Goal: Information Seeking & Learning: Find specific page/section

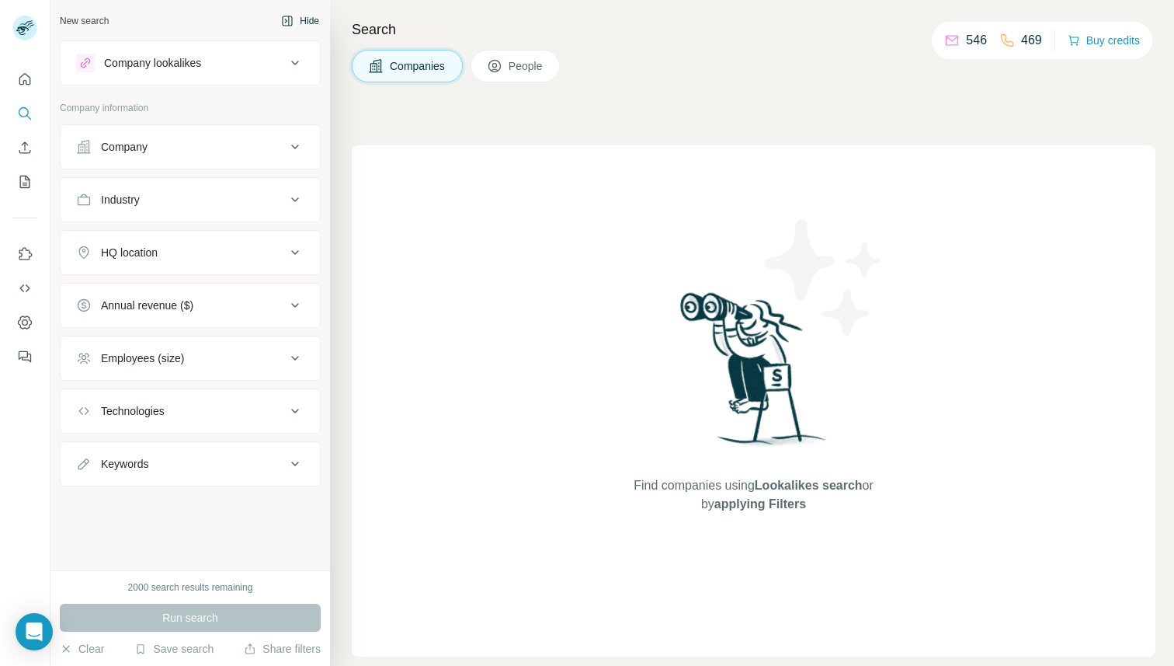
click at [302, 12] on button "Hide" at bounding box center [300, 20] width 60 height 23
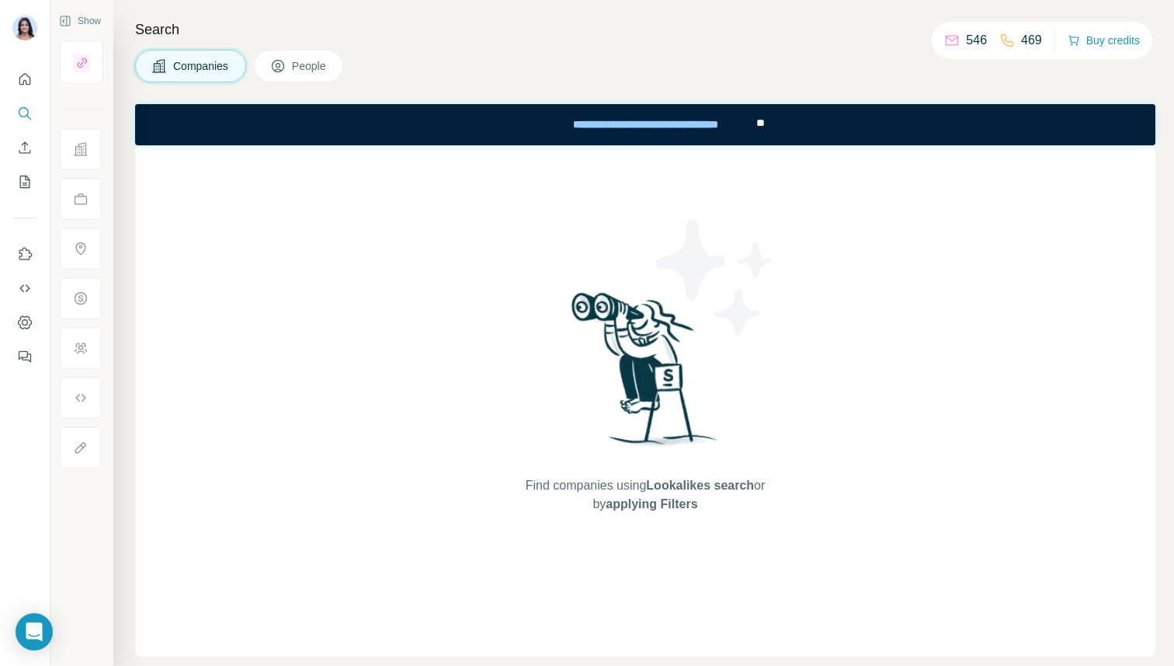
click at [322, 69] on span "People" at bounding box center [310, 66] width 36 height 16
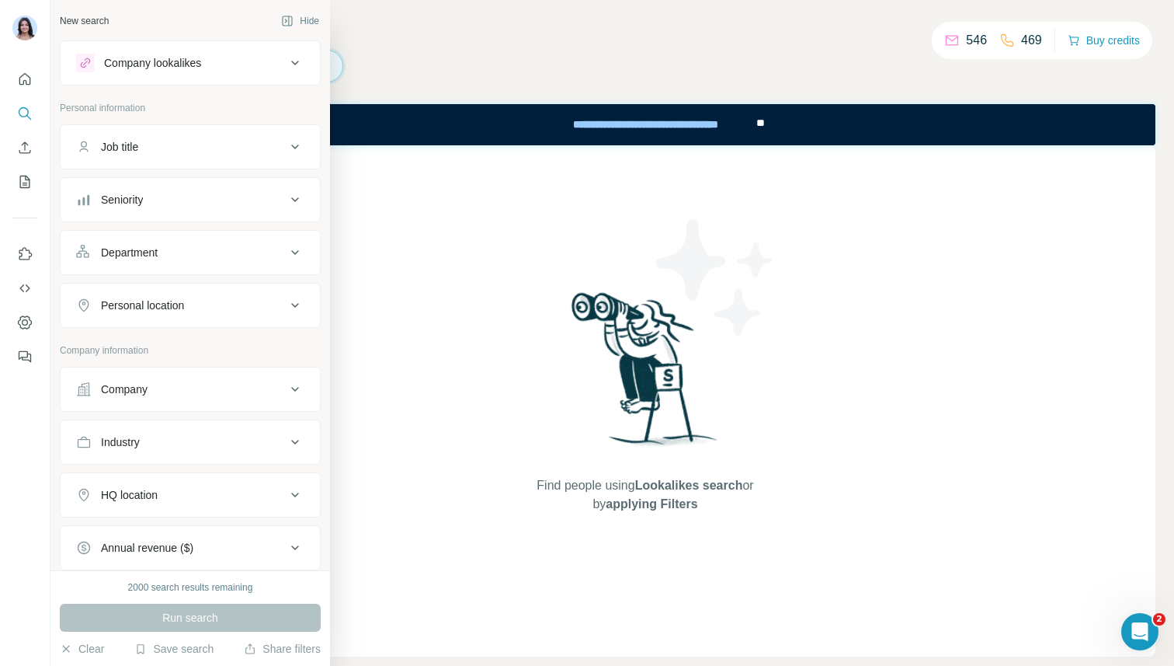
click at [82, 158] on button "Job title" at bounding box center [190, 146] width 259 height 37
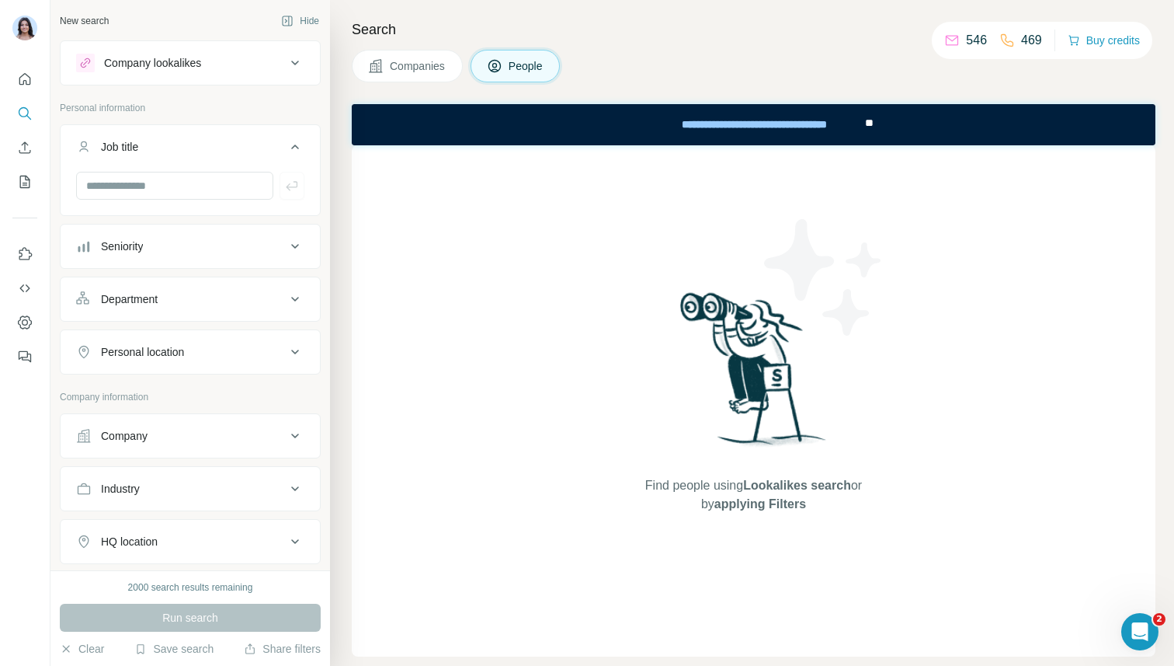
click at [134, 239] on div "Seniority" at bounding box center [122, 246] width 42 height 16
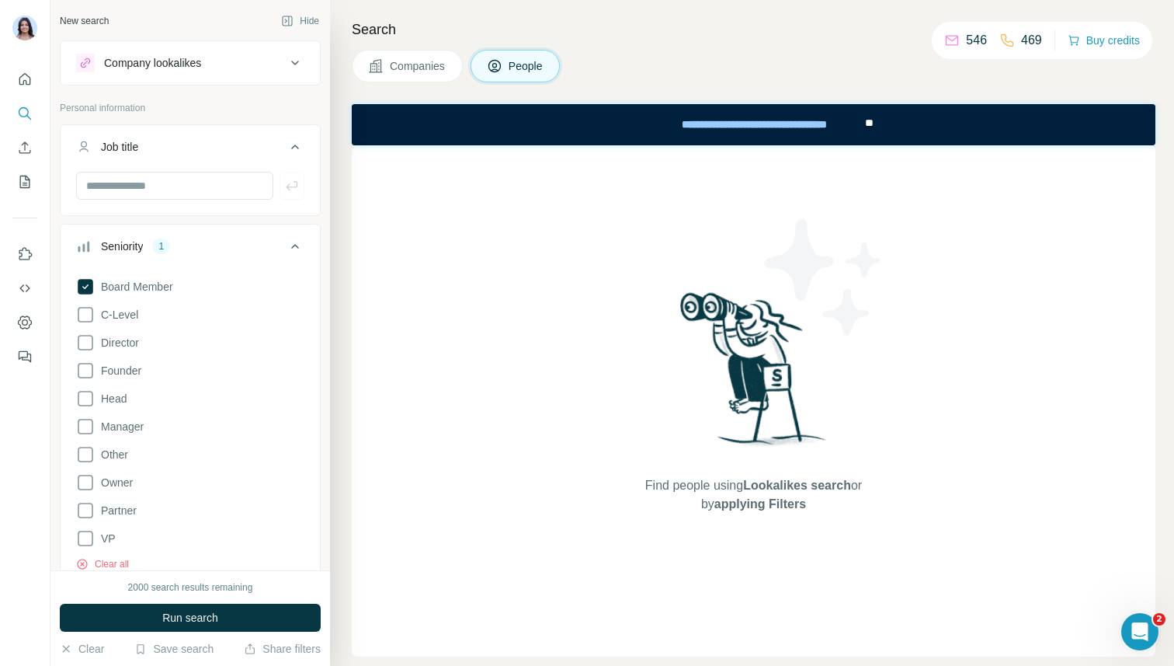
click at [111, 332] on div "Board Member C-Level Director Founder Head Manager Other Owner Partner VP Clear…" at bounding box center [190, 421] width 228 height 300
click at [155, 600] on div "2000 search results remaining Run search Clear Save search Share filters" at bounding box center [190, 618] width 280 height 96
click at [155, 624] on button "Run search" at bounding box center [190, 617] width 261 height 28
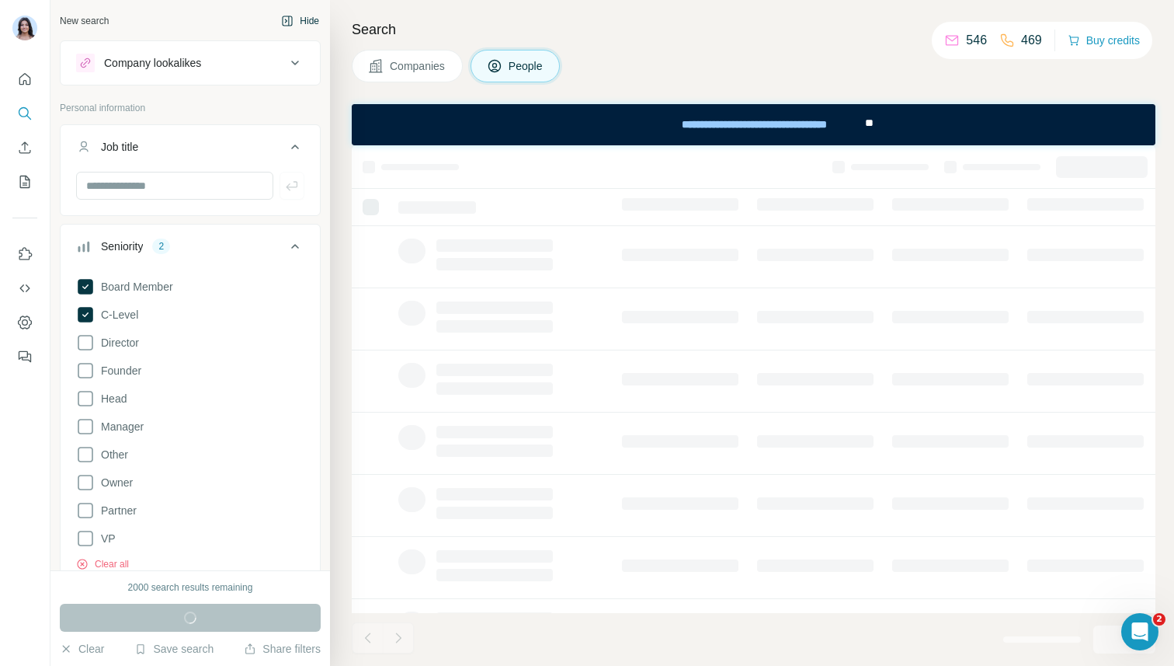
click at [301, 18] on button "Hide" at bounding box center [300, 20] width 60 height 23
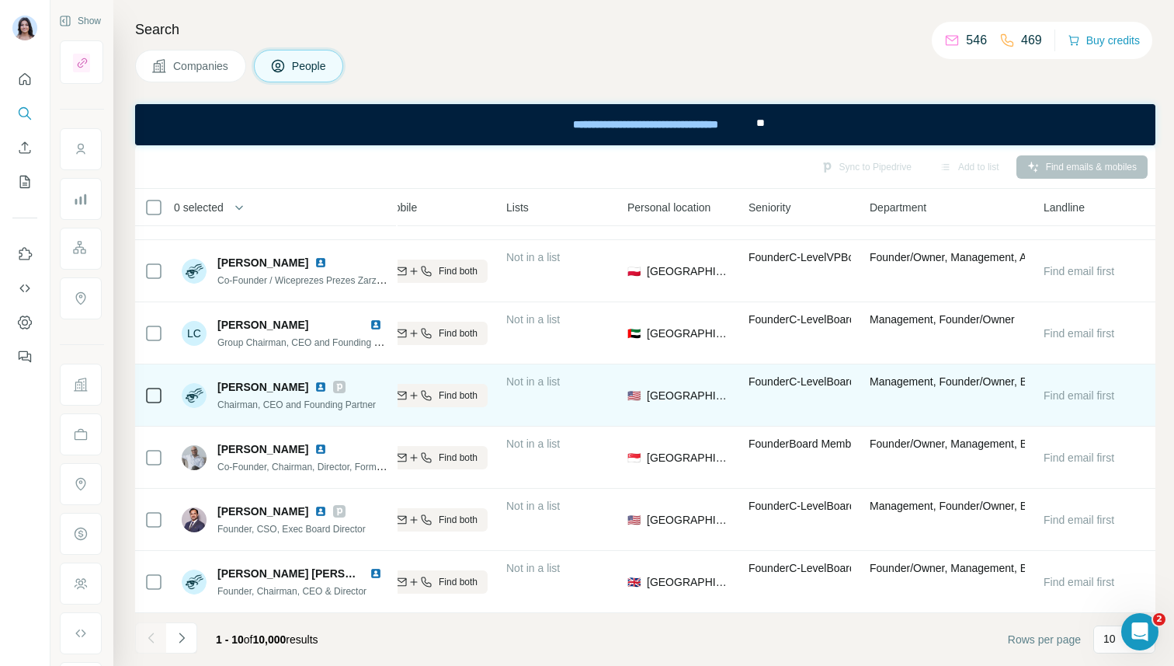
scroll to position [0, 315]
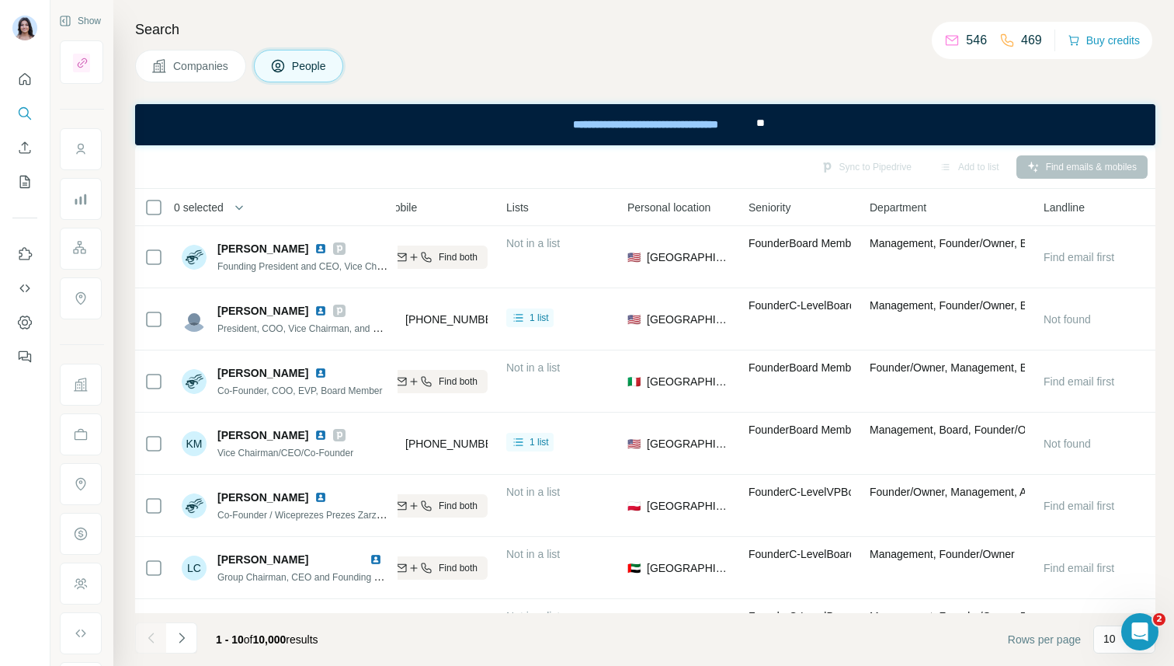
click at [850, 213] on div "Seniority" at bounding box center [800, 207] width 103 height 18
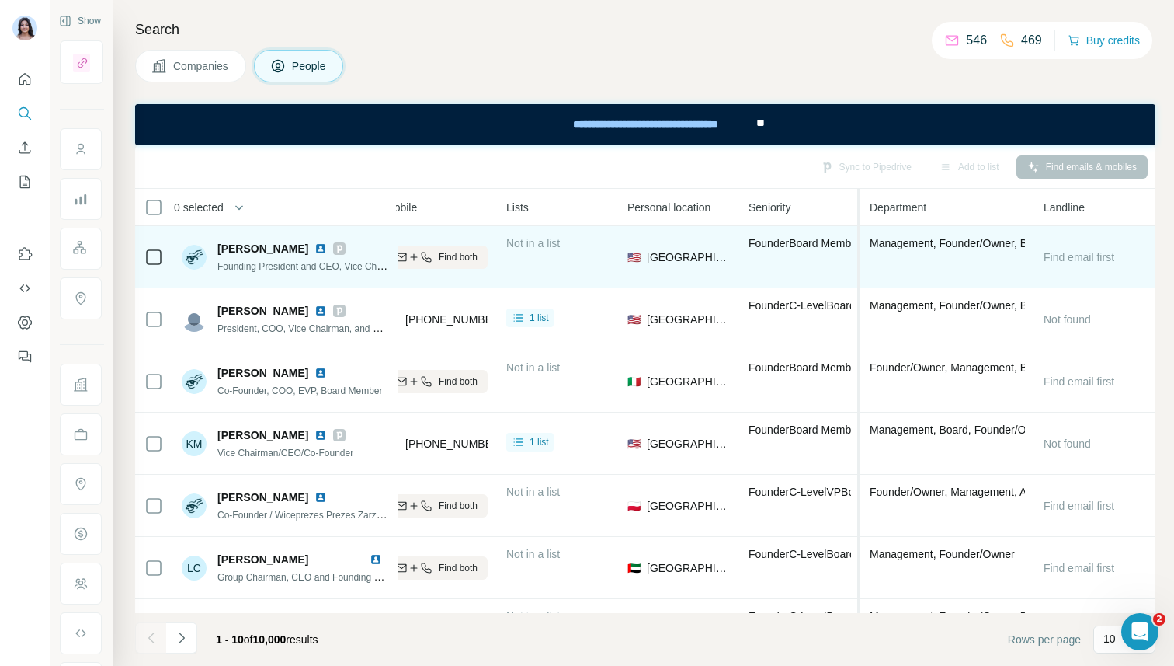
scroll to position [0, 313]
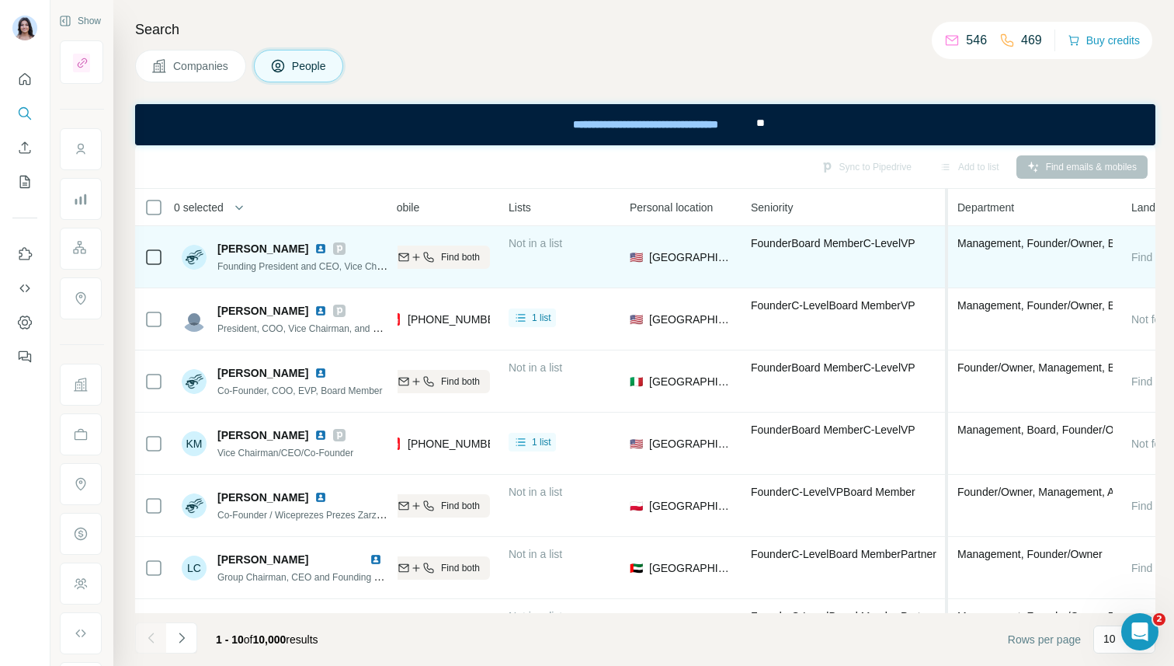
drag, startPoint x: 858, startPoint y: 259, endPoint x: 948, endPoint y: 260, distance: 90.1
click at [948, 260] on table "0 selected People Company Email Mobile Lists Personal location Seniority Depart…" at bounding box center [532, 518] width 1421 height 659
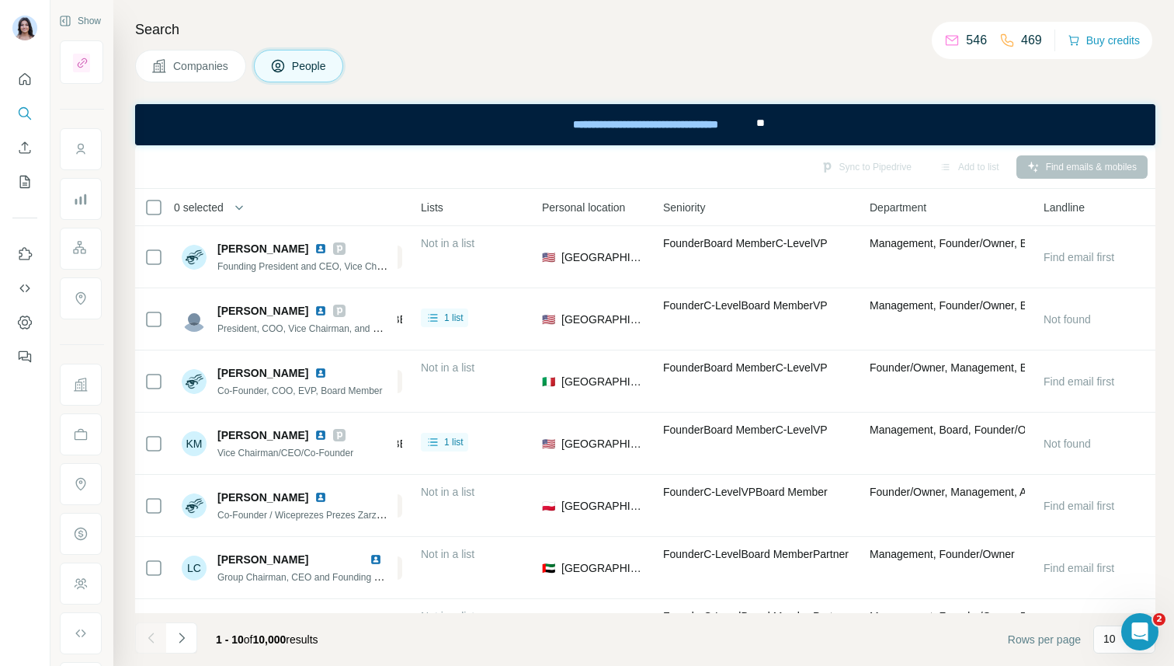
scroll to position [0, 398]
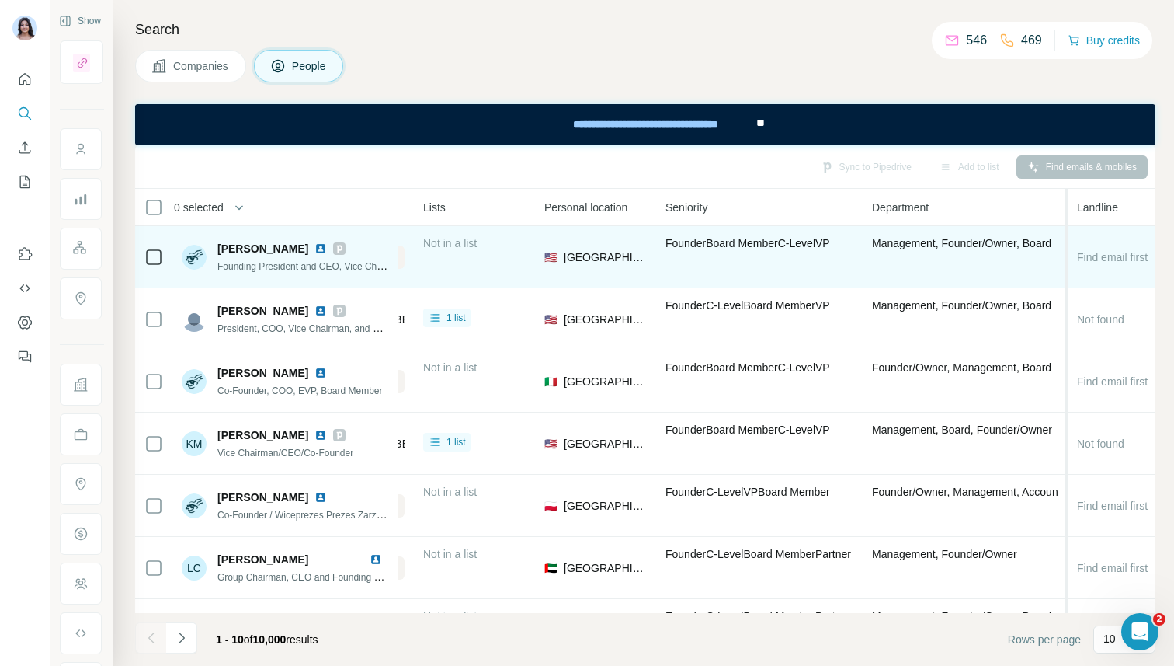
drag, startPoint x: 1032, startPoint y: 247, endPoint x: 1063, endPoint y: 254, distance: 31.8
click at [1063, 254] on table "0 selected People Company Email Mobile Lists Personal location Seniority Depart…" at bounding box center [463, 518] width 1452 height 659
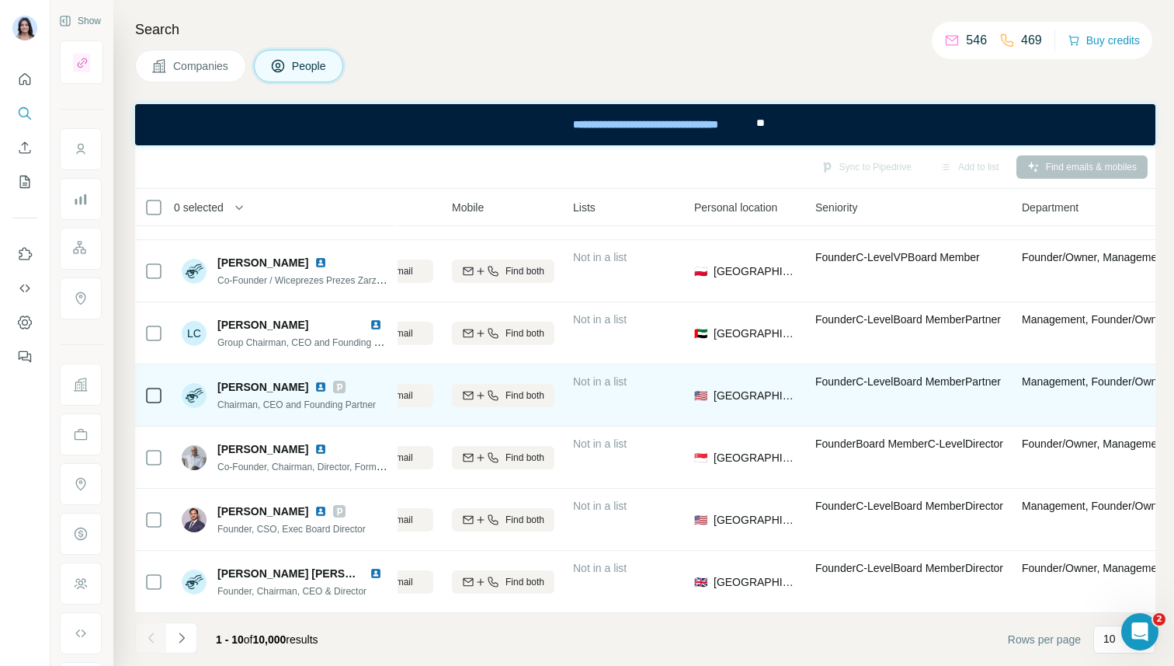
scroll to position [235, 0]
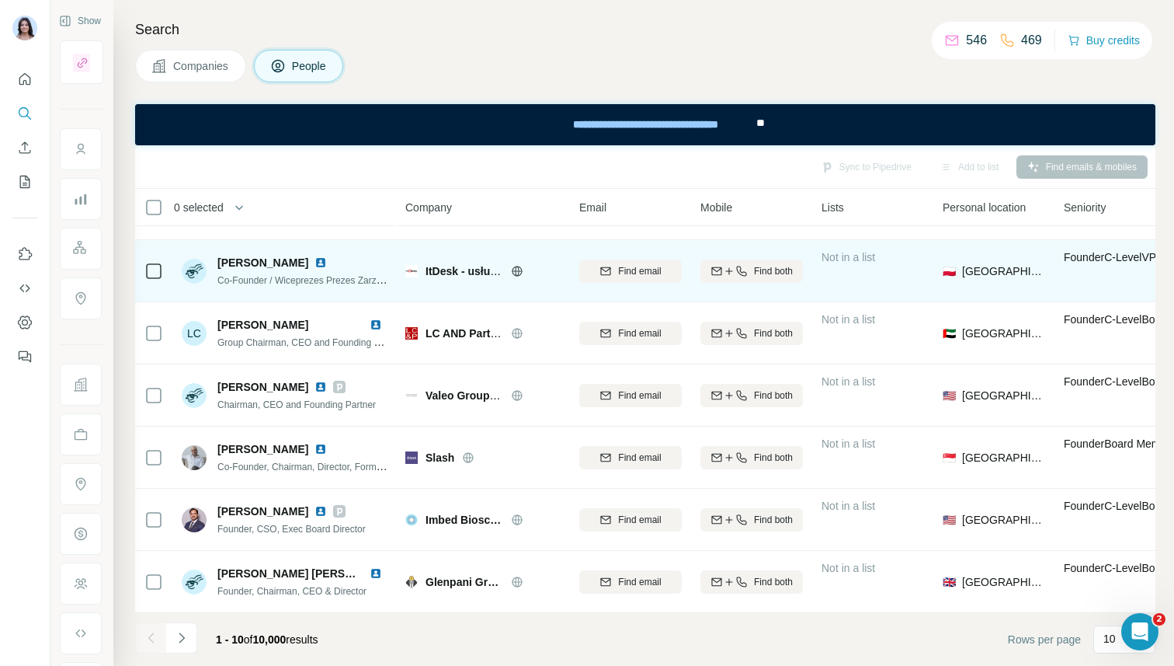
click at [757, 286] on div "Find both" at bounding box center [752, 270] width 103 height 43
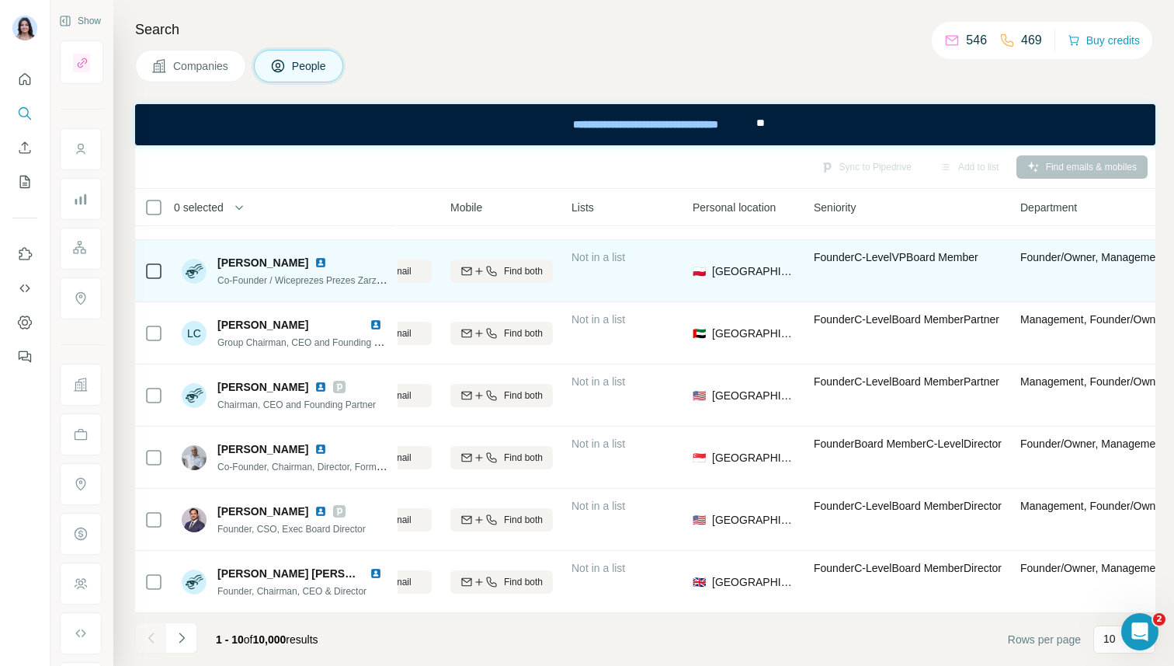
scroll to position [235, 427]
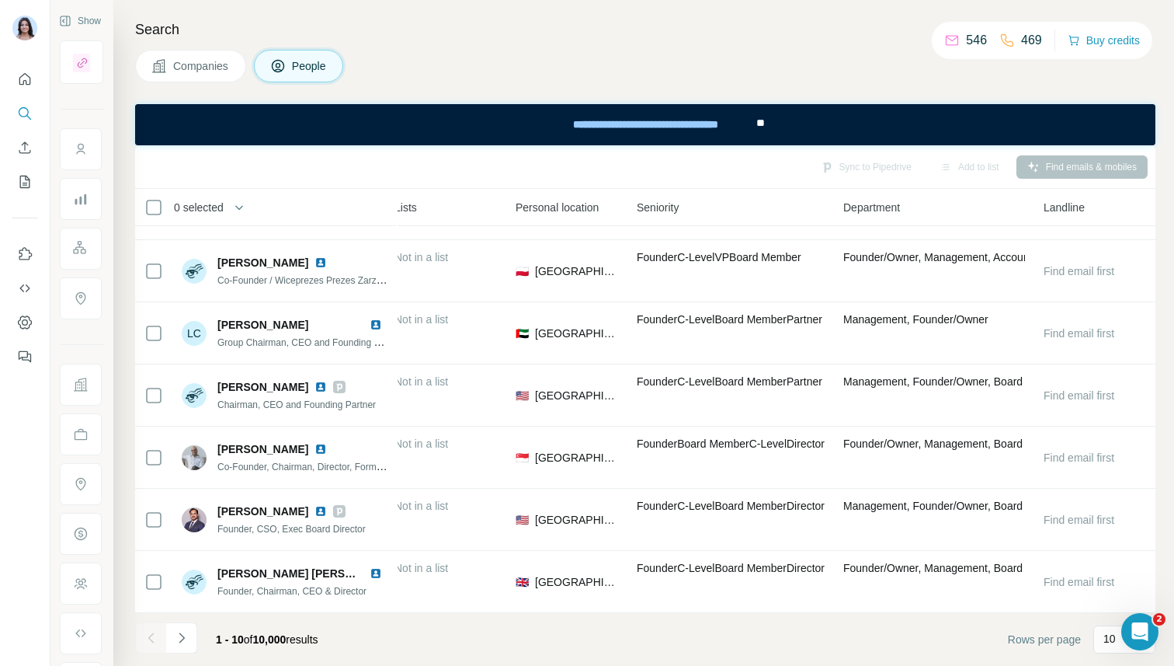
click at [210, 63] on span "Companies" at bounding box center [201, 66] width 57 height 16
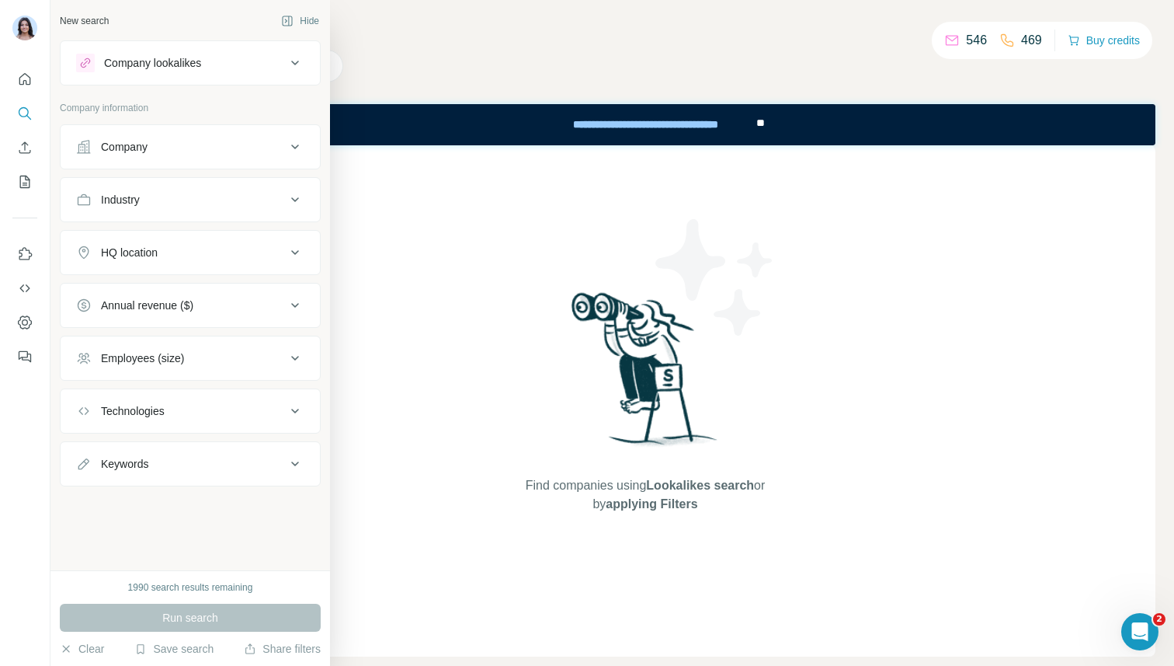
click at [114, 144] on div "Company" at bounding box center [124, 147] width 47 height 16
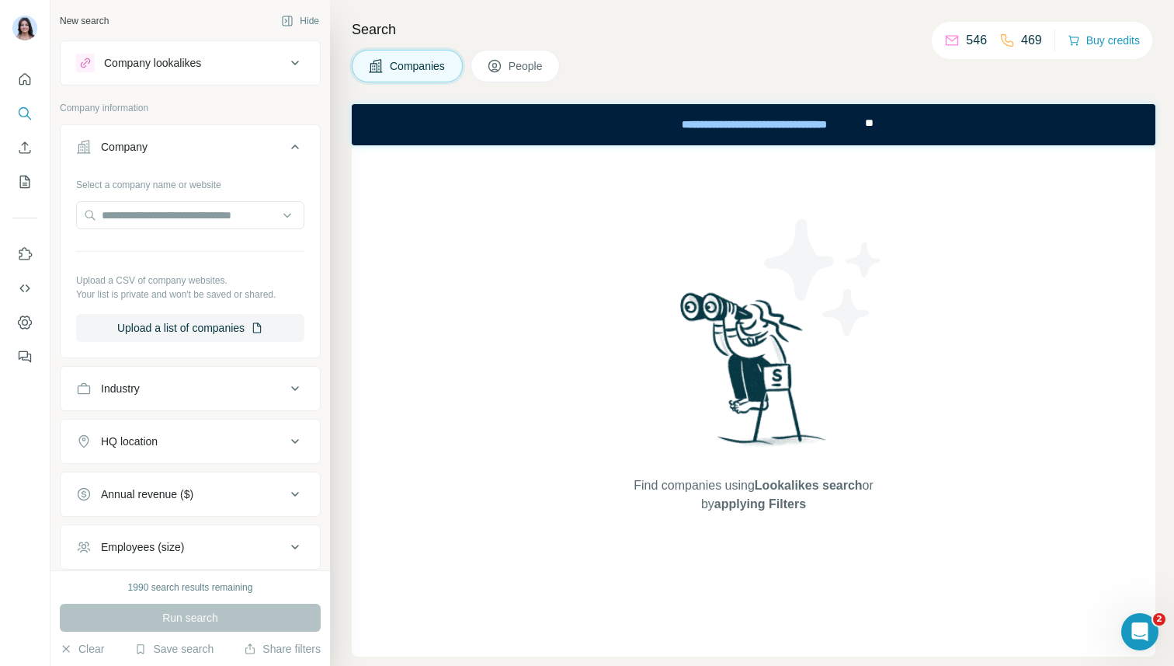
click at [156, 382] on div "Industry" at bounding box center [181, 389] width 210 height 16
click at [141, 422] on input at bounding box center [182, 427] width 192 height 17
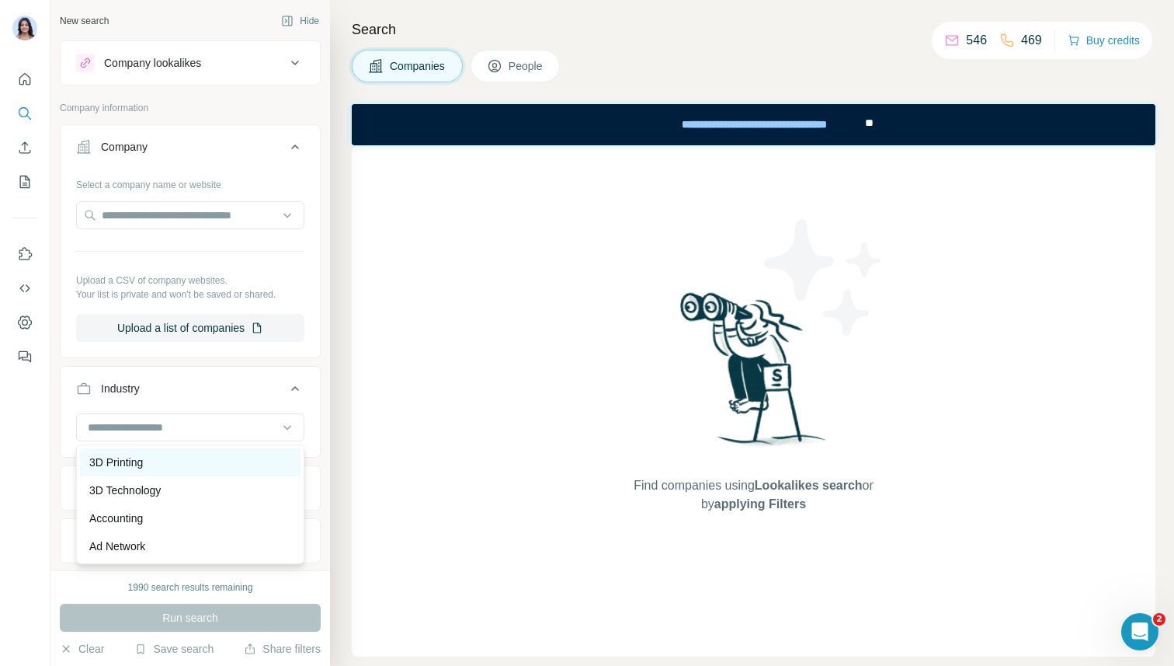
click at [134, 464] on p "3D Printing" at bounding box center [116, 462] width 54 height 16
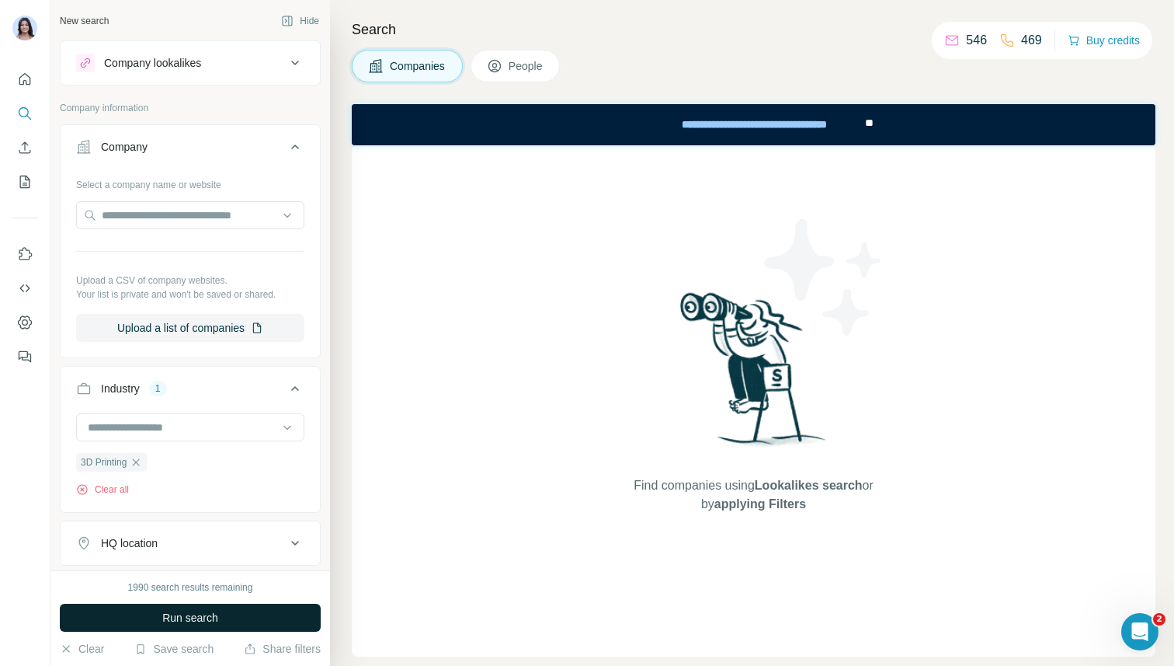
click at [171, 607] on button "Run search" at bounding box center [190, 617] width 261 height 28
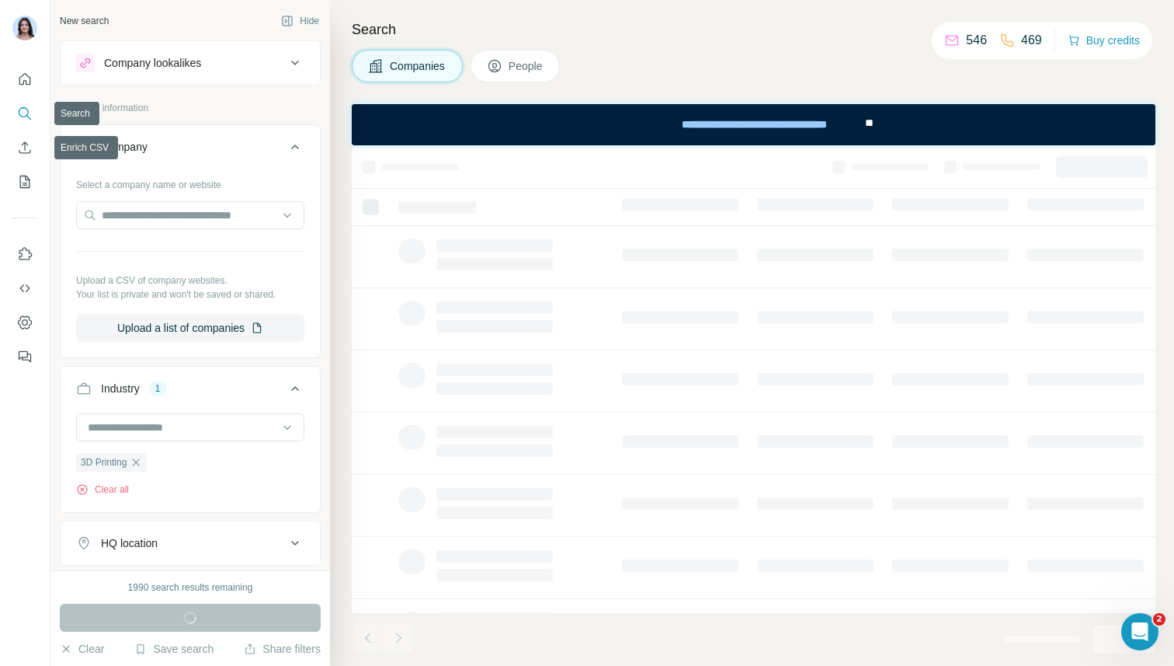
click at [33, 26] on img at bounding box center [24, 28] width 25 height 25
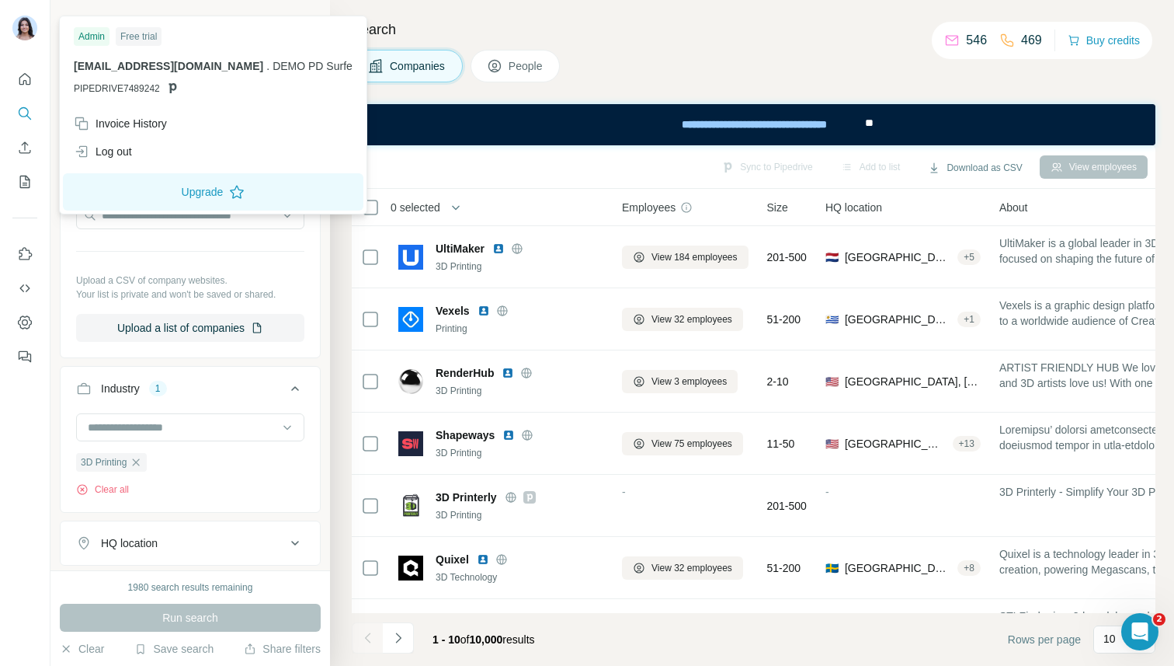
click at [33, 26] on img at bounding box center [24, 28] width 25 height 25
click at [586, 193] on th "0 selected" at bounding box center [476, 207] width 249 height 37
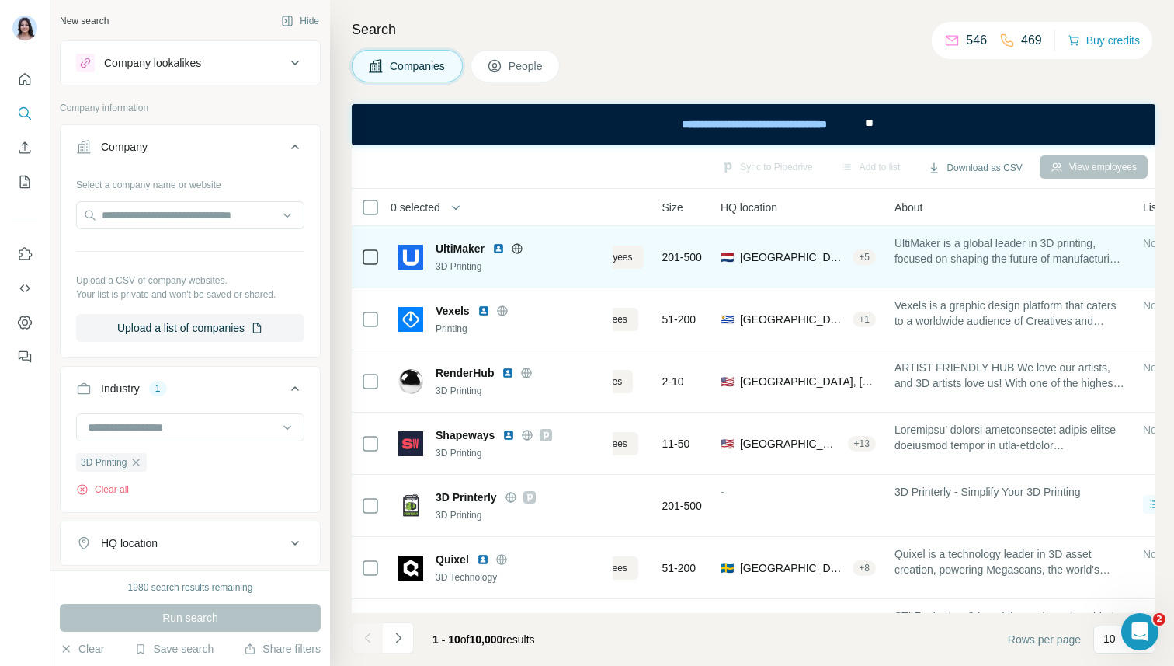
scroll to position [0, 192]
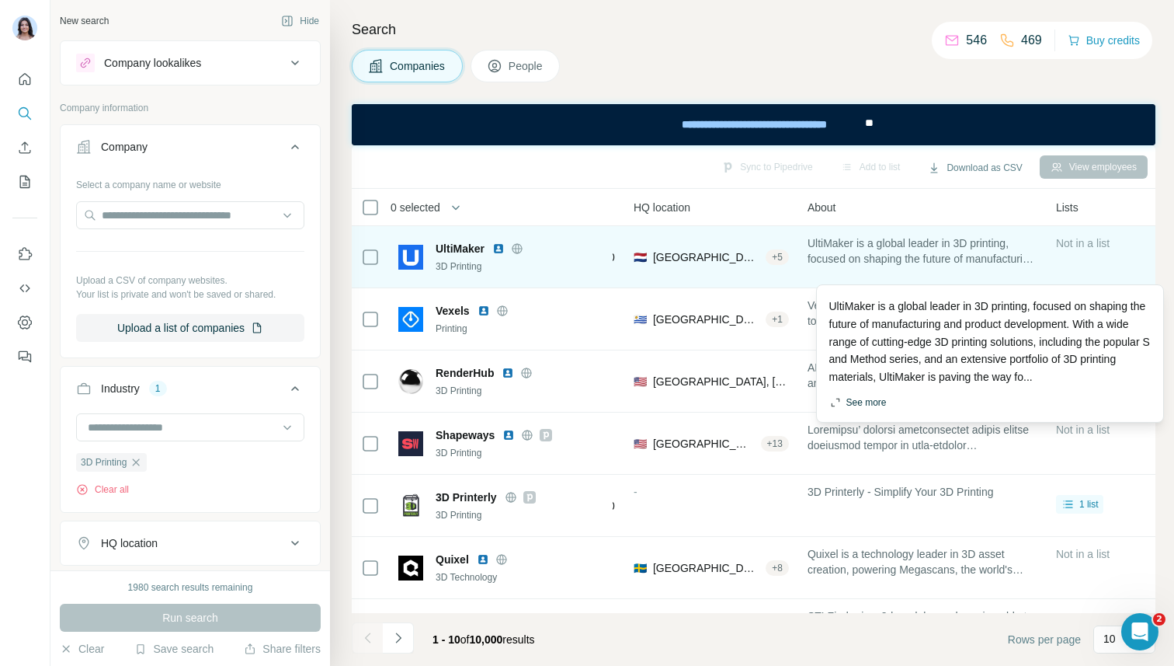
click at [870, 398] on button "See more" at bounding box center [857, 402] width 57 height 14
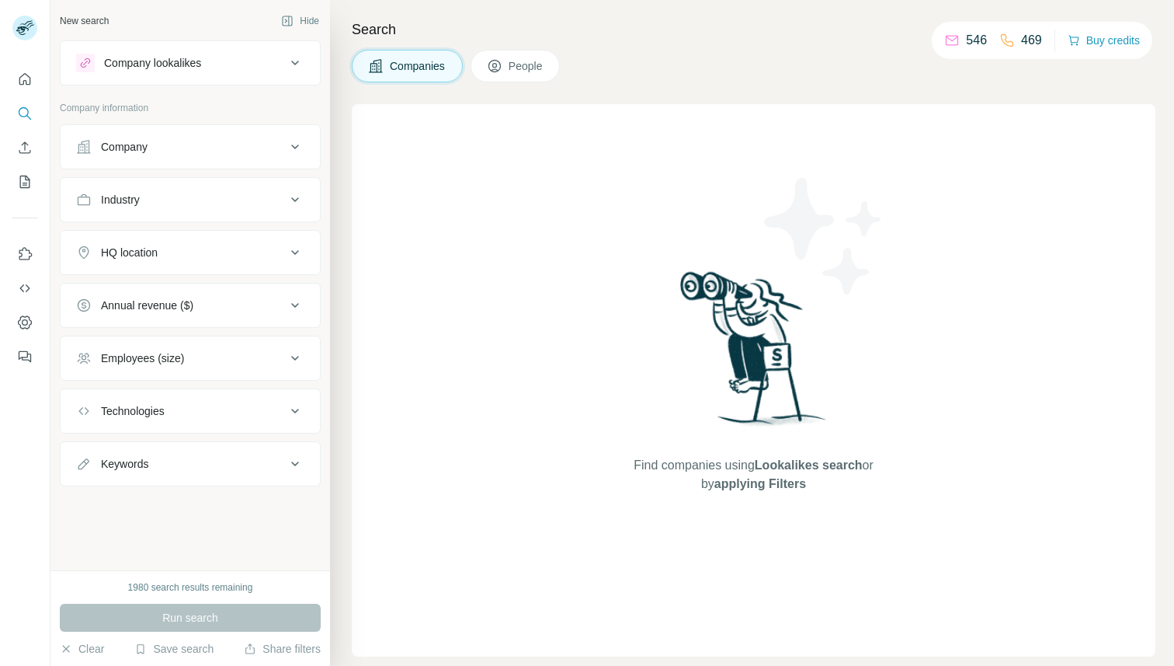
click at [516, 61] on span "People" at bounding box center [527, 66] width 36 height 16
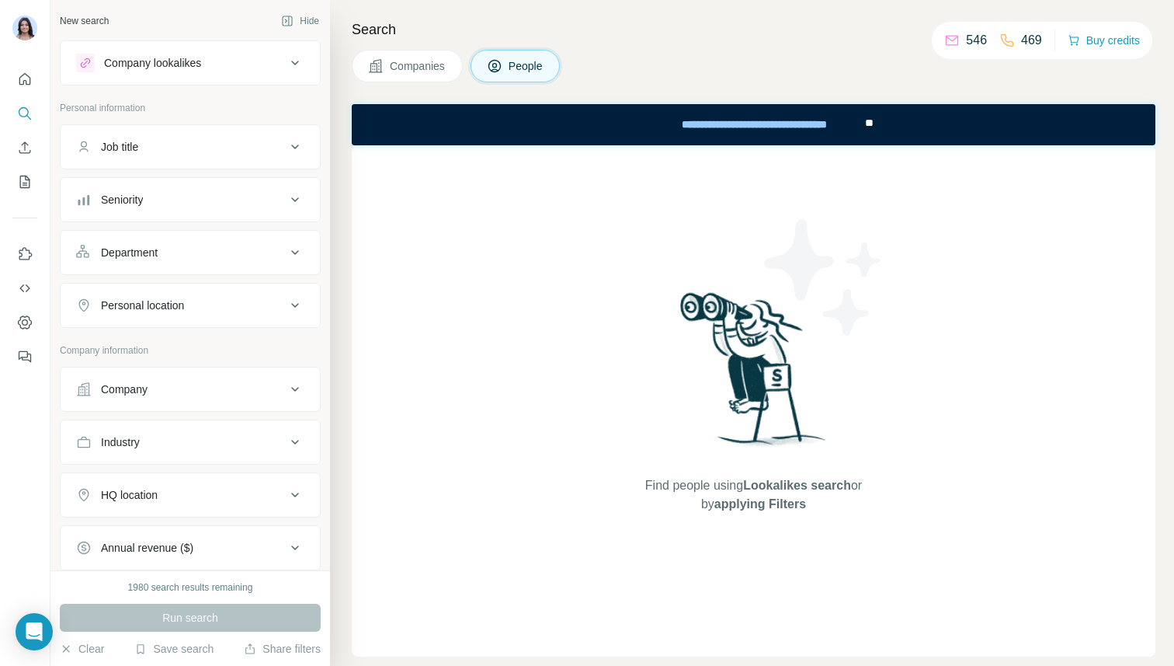
click at [166, 146] on div "Job title" at bounding box center [181, 147] width 210 height 16
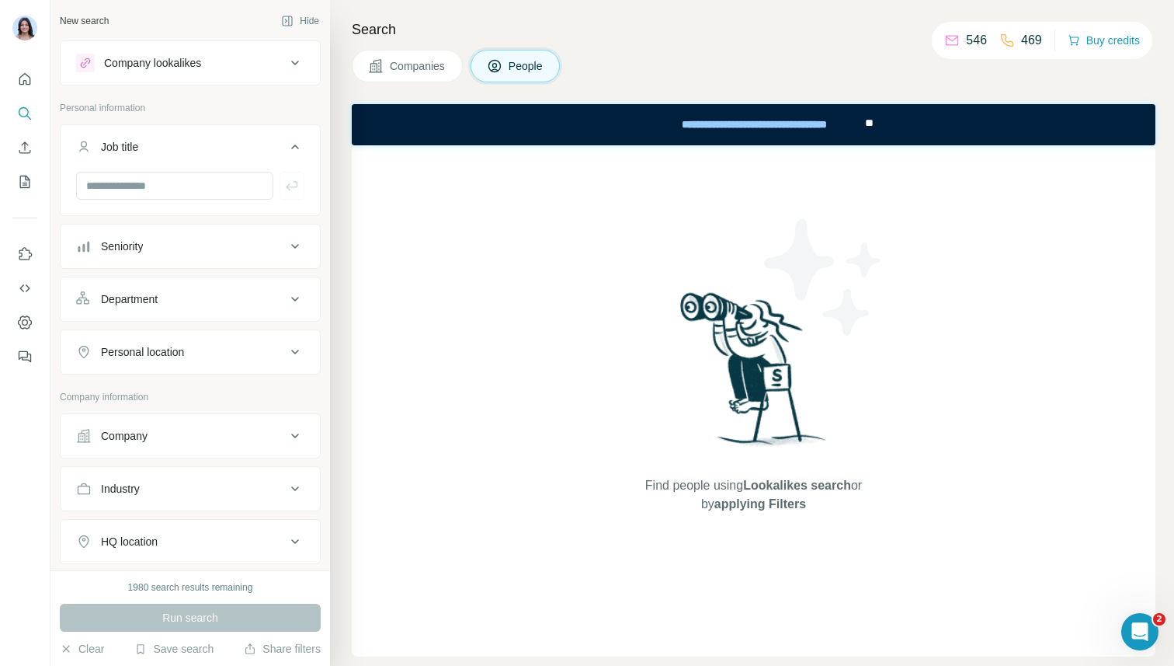
click at [172, 128] on button "Job title" at bounding box center [190, 149] width 259 height 43
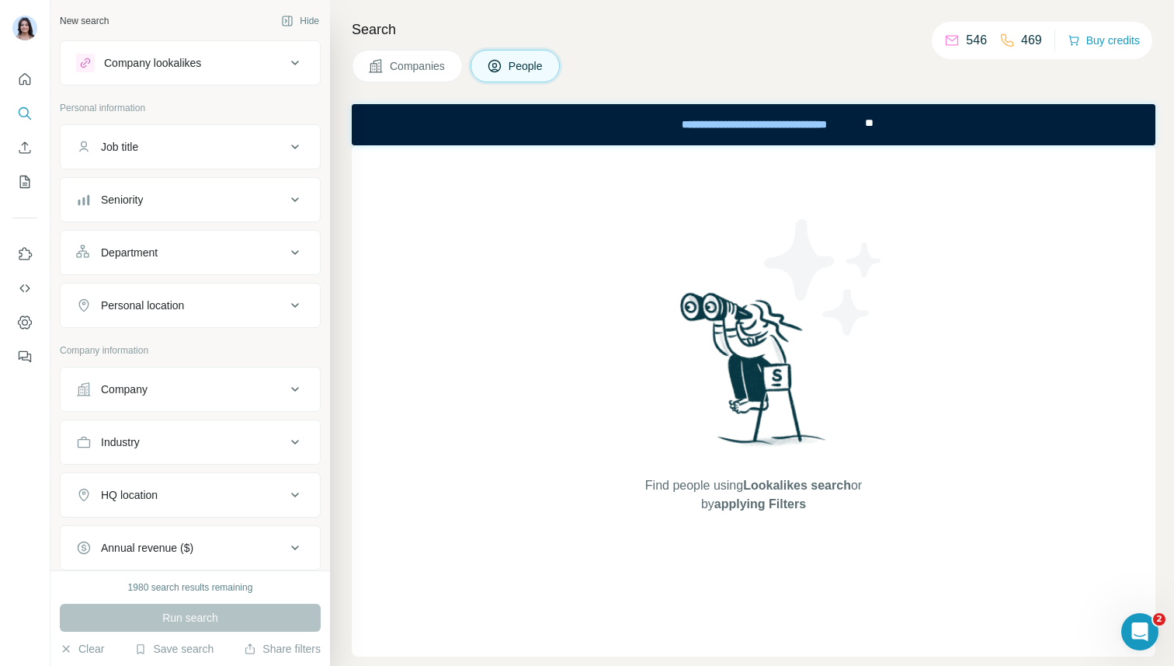
click at [162, 196] on div "Seniority" at bounding box center [181, 200] width 210 height 16
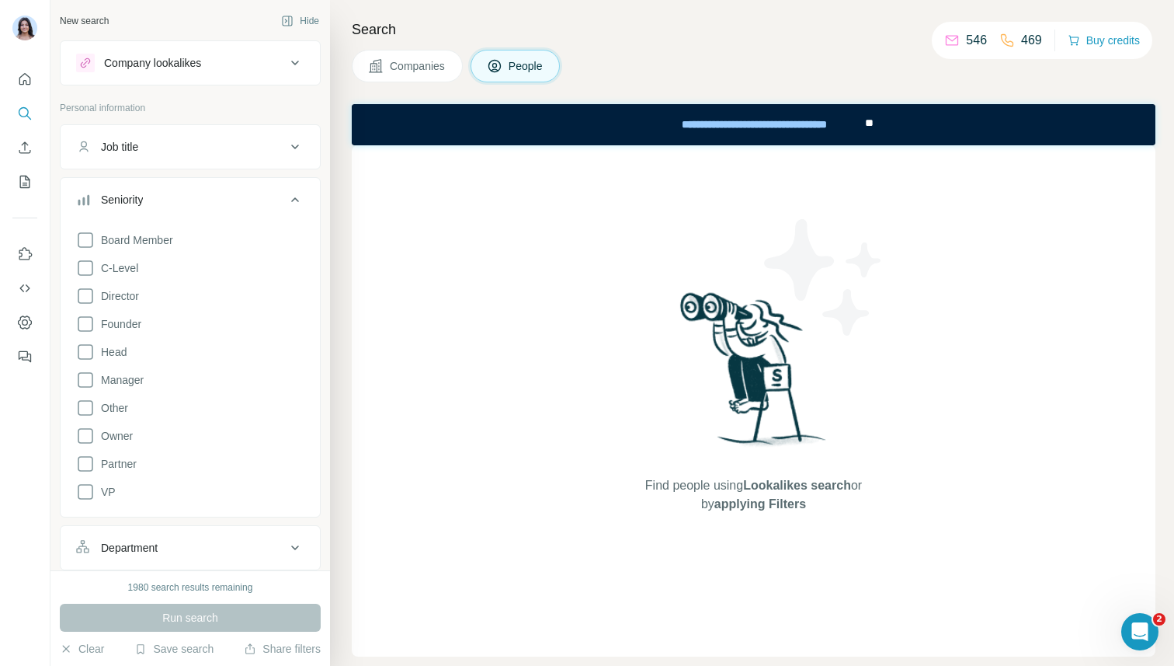
click at [131, 254] on div "Board Member C-Level Director Founder Head Manager Other Owner Partner VP" at bounding box center [190, 362] width 228 height 276
click at [131, 255] on div "Board Member C-Level Director Founder Head Manager Other Owner Partner VP" at bounding box center [190, 362] width 228 height 276
click at [124, 272] on span "C-Level" at bounding box center [116, 268] width 43 height 16
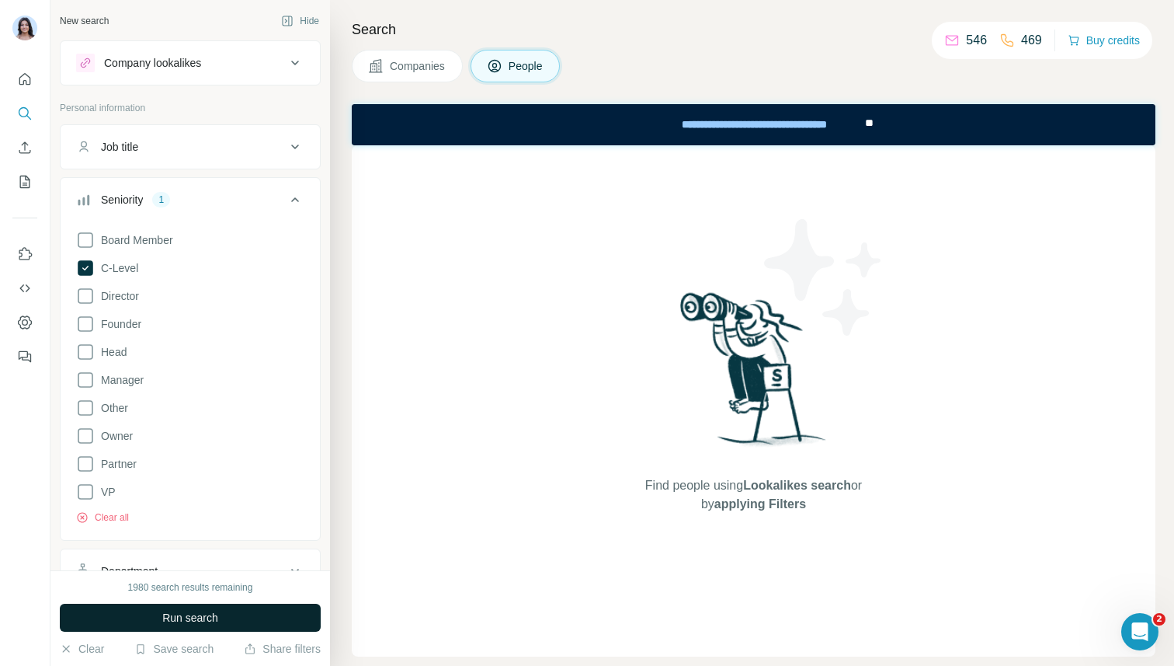
click at [158, 620] on button "Run search" at bounding box center [190, 617] width 261 height 28
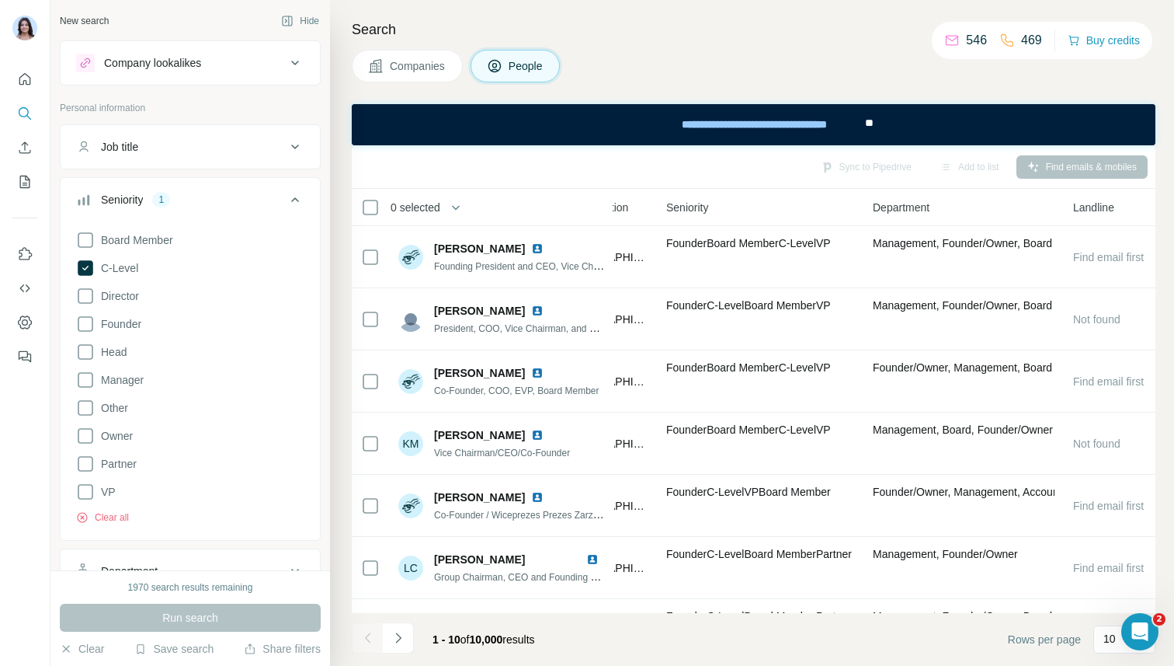
scroll to position [0, 644]
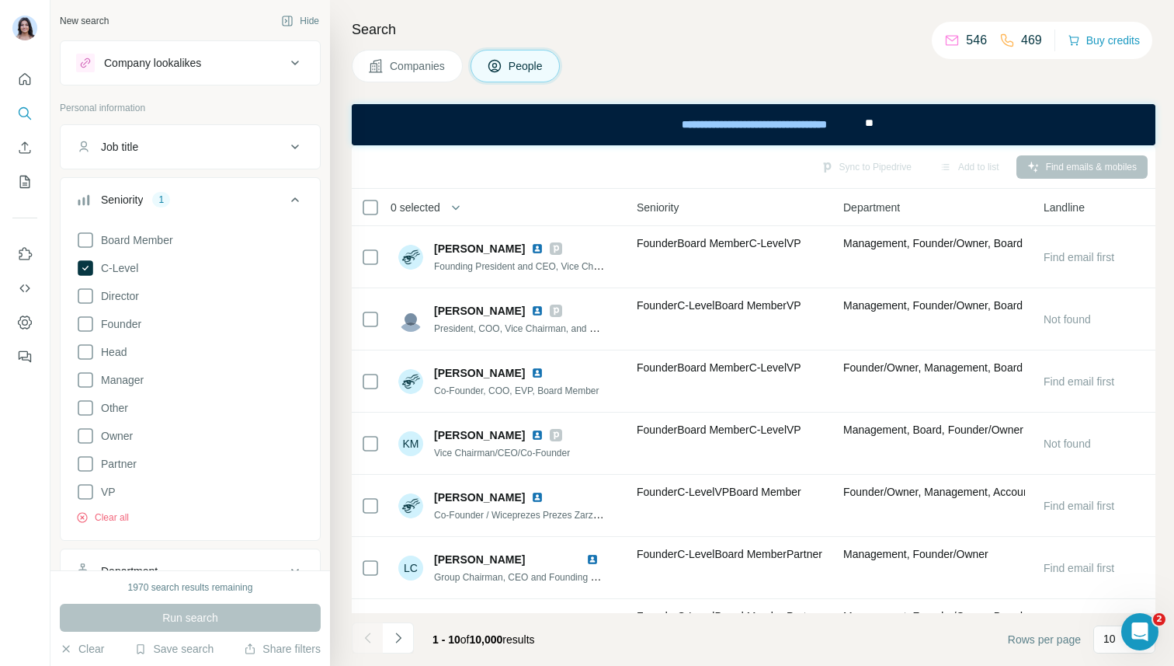
click at [406, 65] on span "Companies" at bounding box center [418, 66] width 57 height 16
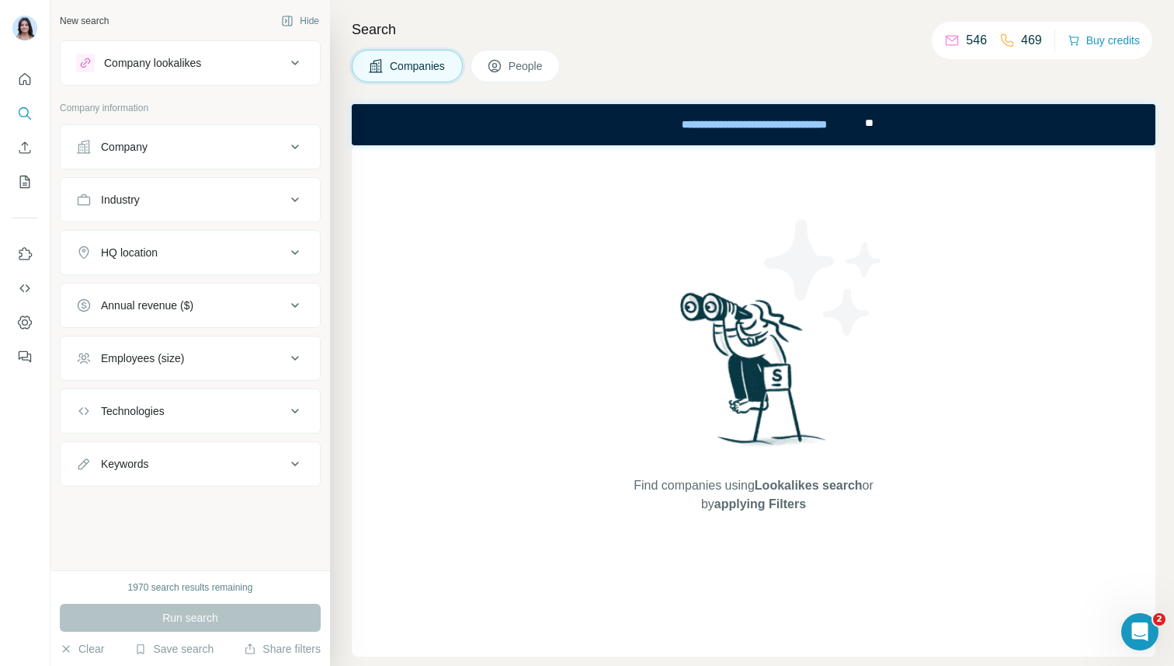
click at [169, 205] on div "Industry" at bounding box center [181, 200] width 210 height 16
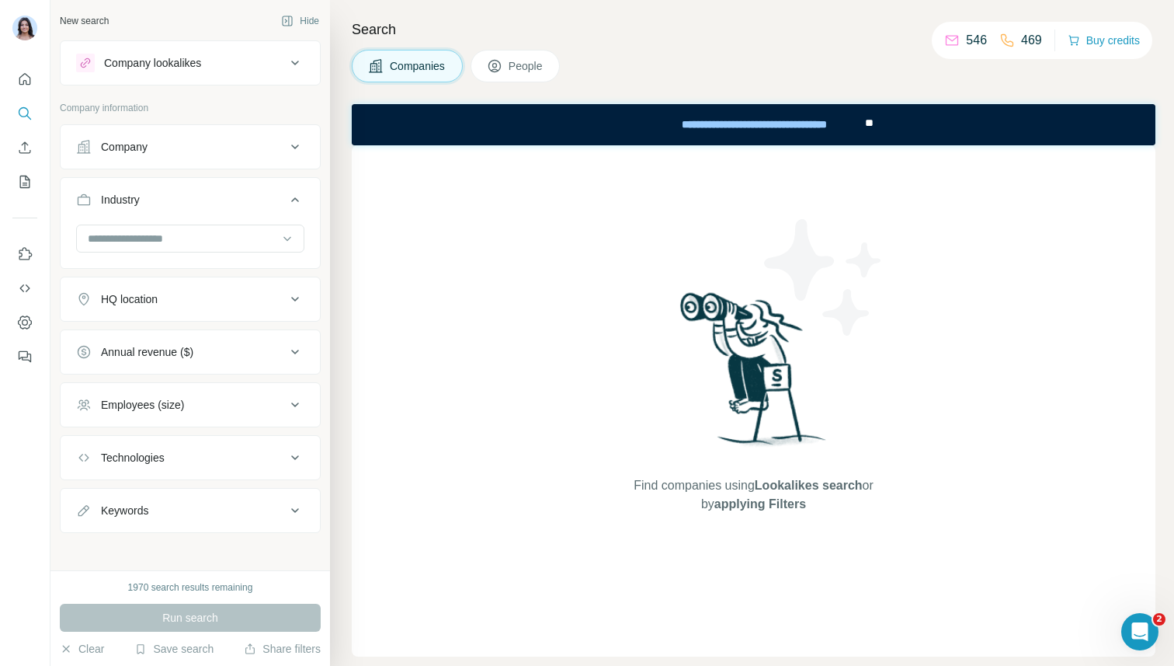
click at [169, 205] on div "Industry" at bounding box center [181, 200] width 210 height 16
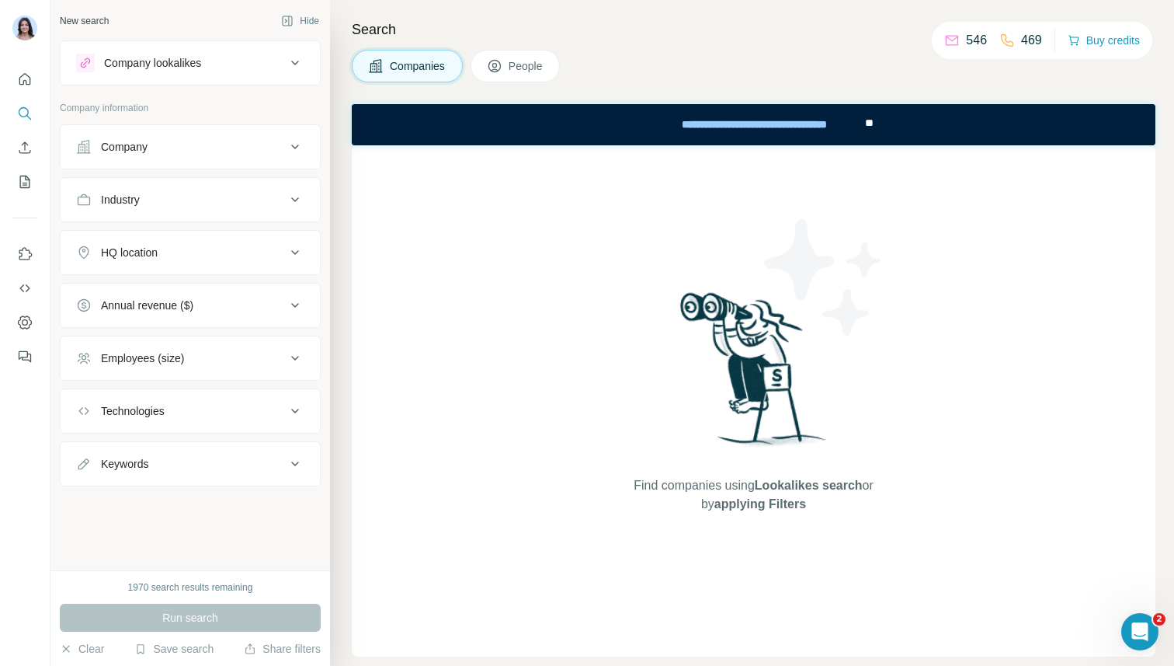
click at [151, 153] on div "Company" at bounding box center [181, 147] width 210 height 16
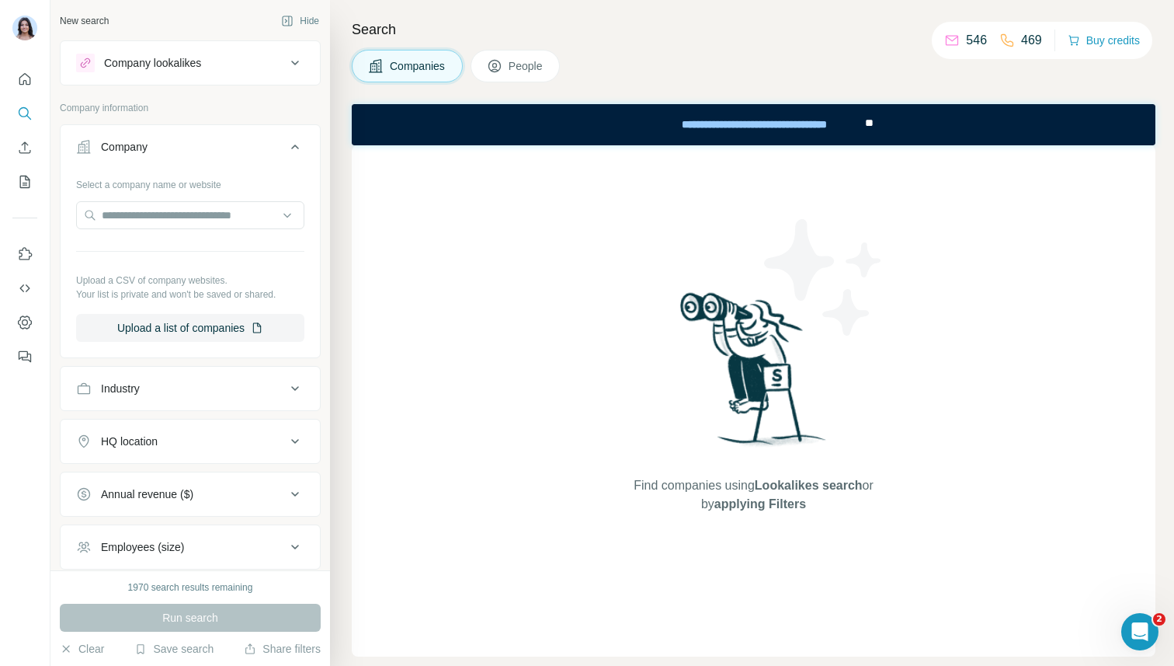
click at [151, 153] on div "Company" at bounding box center [181, 147] width 210 height 16
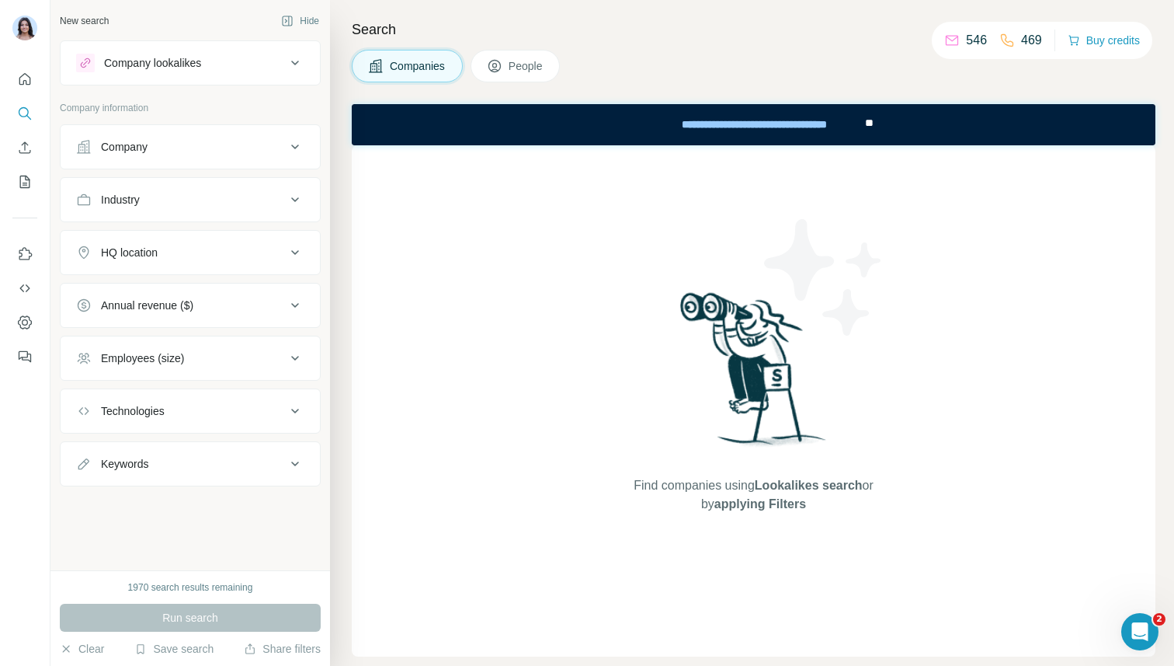
click at [141, 258] on div "HQ location" at bounding box center [129, 253] width 57 height 16
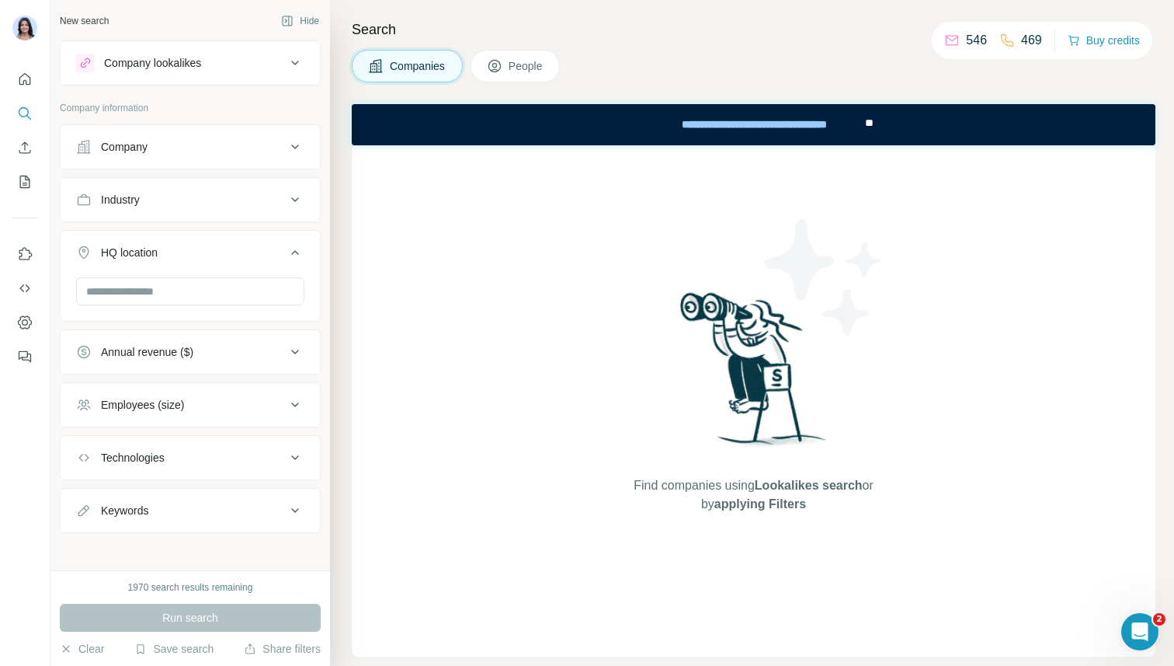
click at [141, 258] on div "HQ location" at bounding box center [129, 253] width 57 height 16
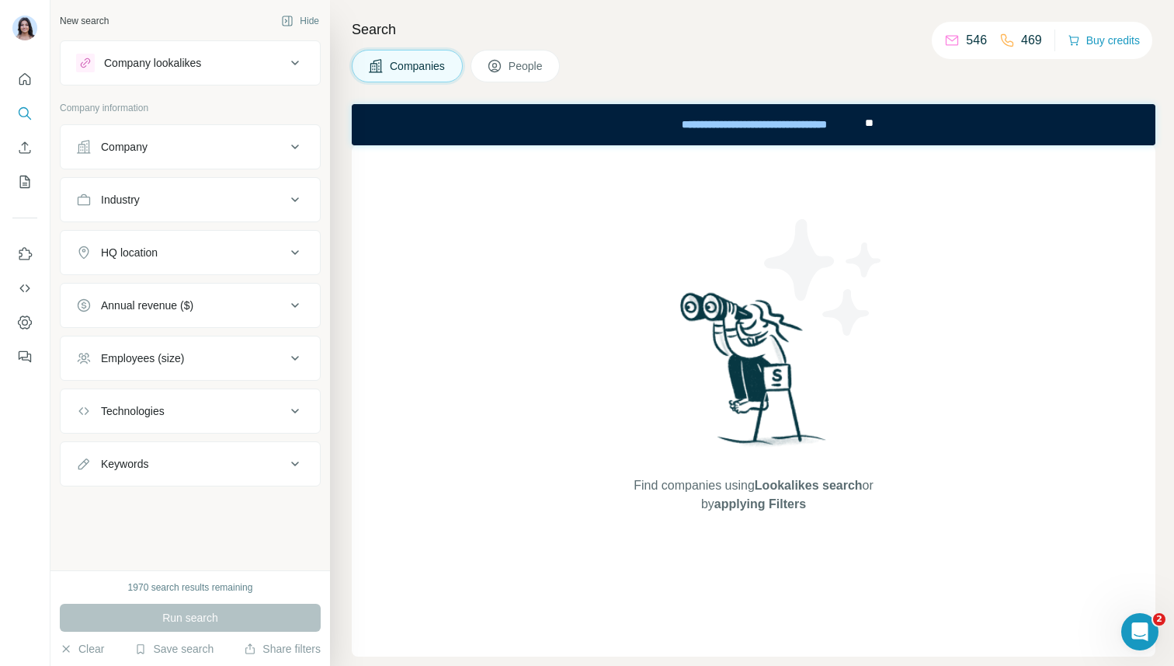
click at [139, 202] on div "Industry" at bounding box center [120, 200] width 39 height 16
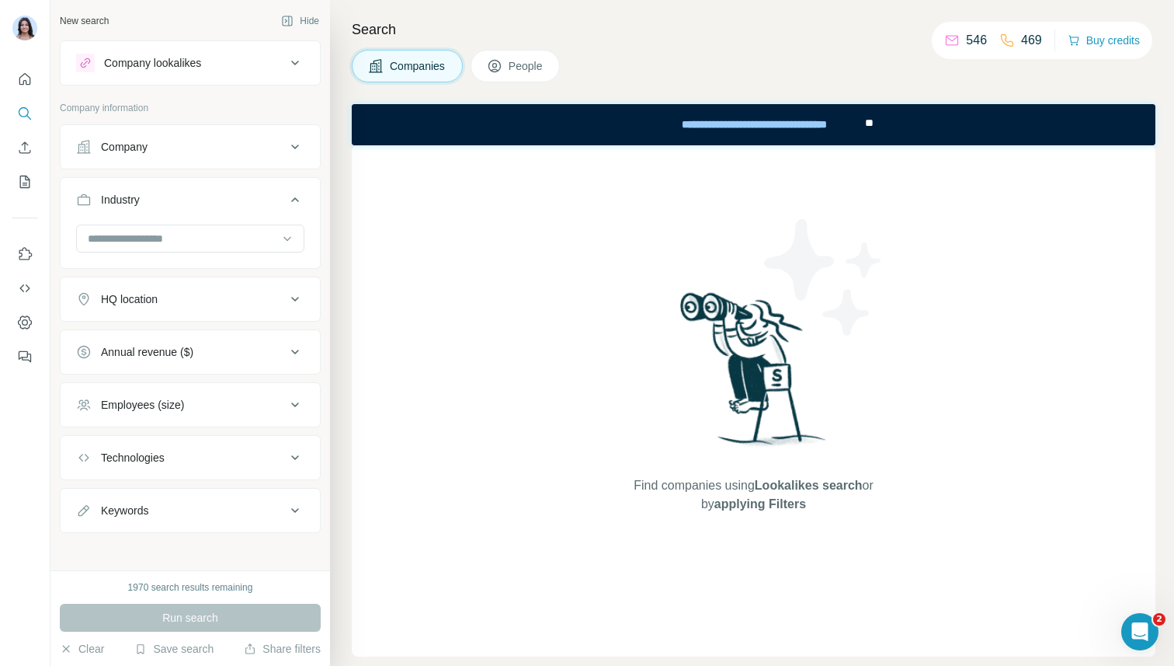
click at [139, 202] on div "Industry" at bounding box center [120, 200] width 39 height 16
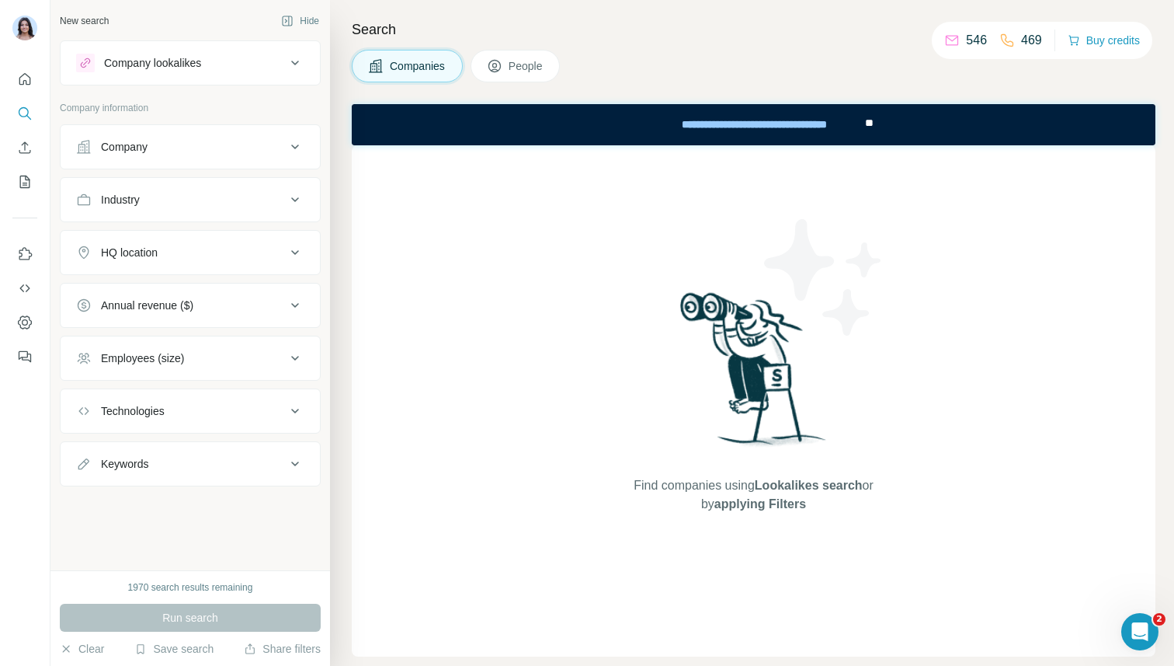
click at [139, 307] on div "Annual revenue ($)" at bounding box center [147, 305] width 92 height 16
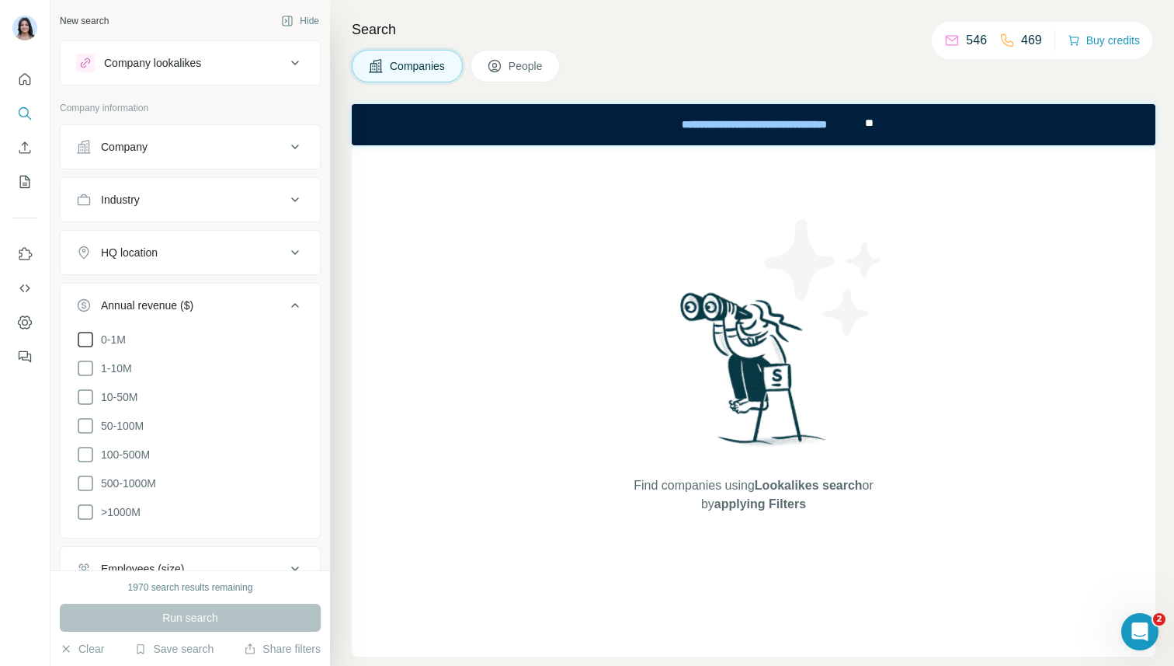
click at [114, 341] on span "0-1M" at bounding box center [110, 340] width 31 height 16
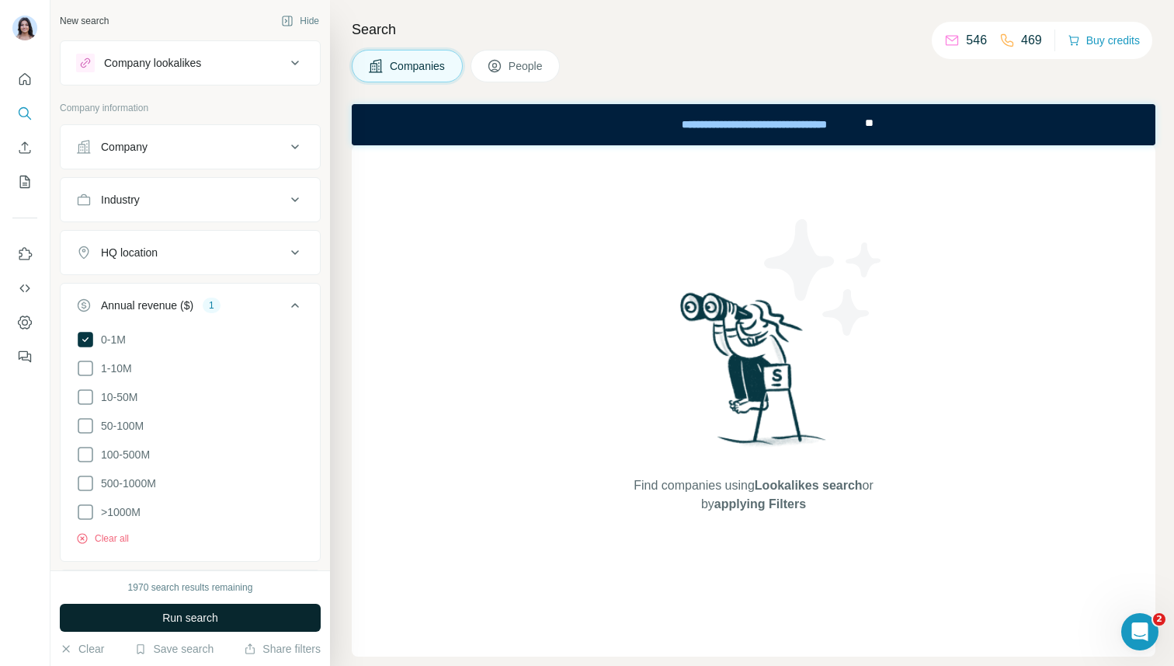
click at [182, 617] on span "Run search" at bounding box center [190, 618] width 56 height 16
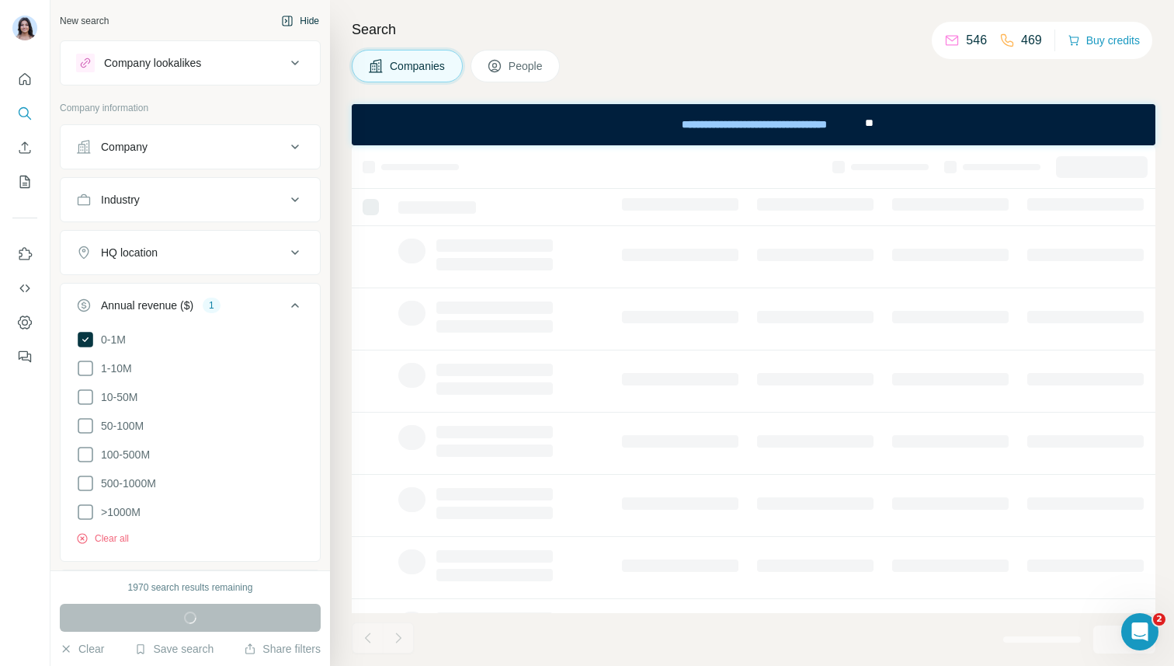
click at [308, 23] on button "Hide" at bounding box center [300, 20] width 60 height 23
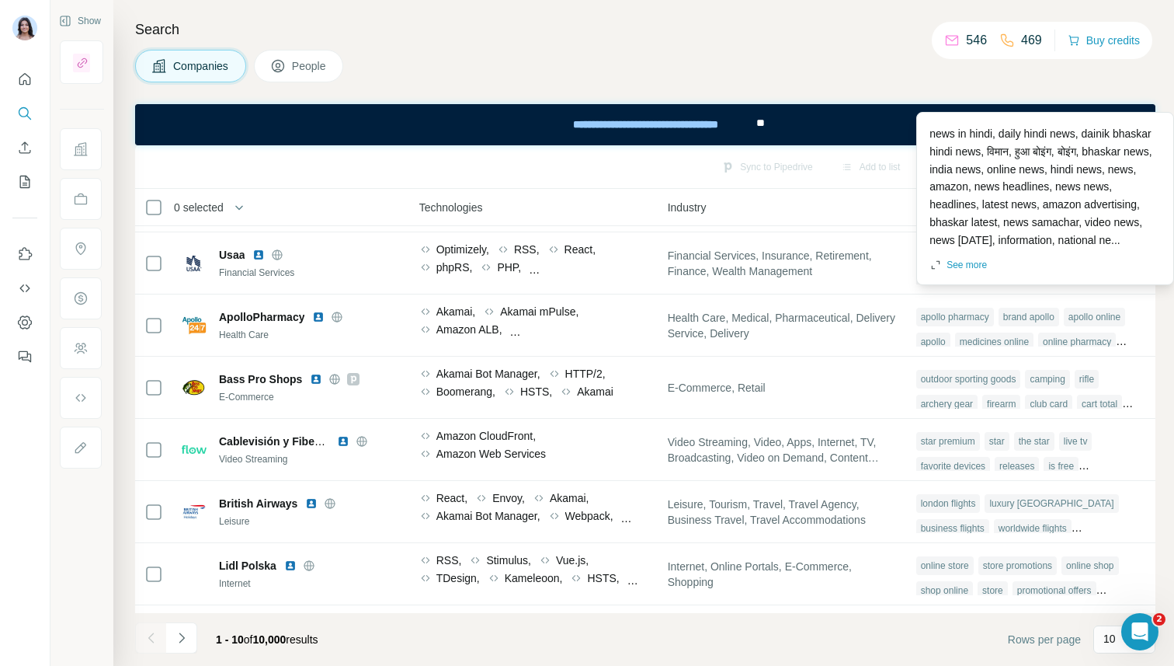
scroll to position [235, 875]
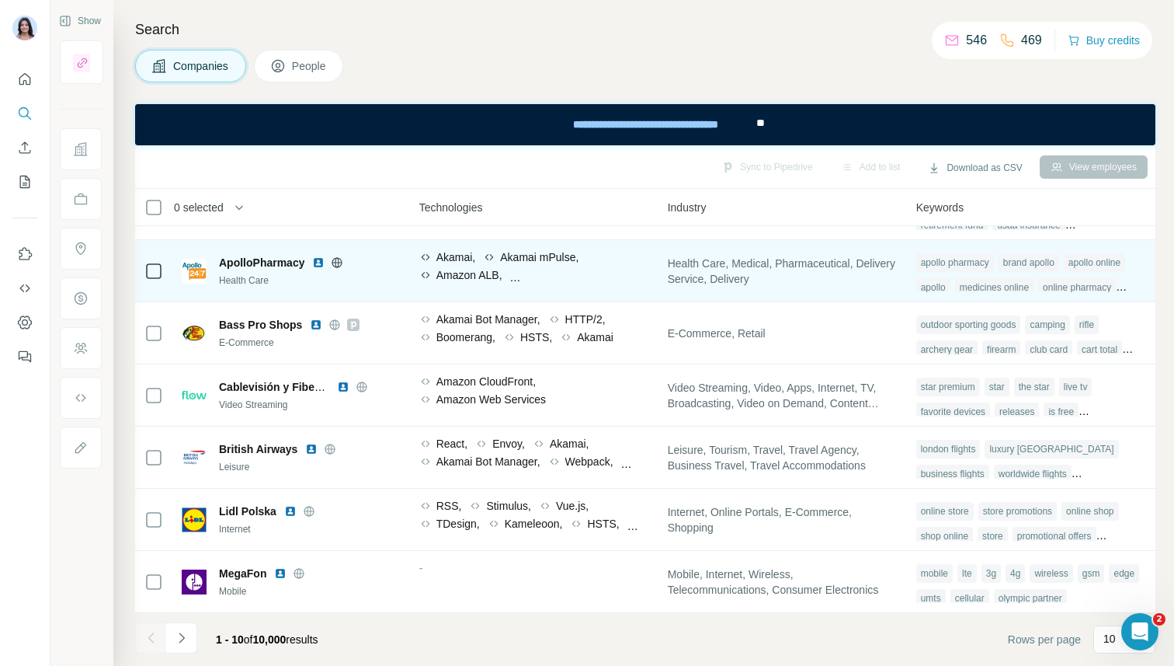
click at [1116, 283] on div "online pharmacy" at bounding box center [1077, 287] width 78 height 19
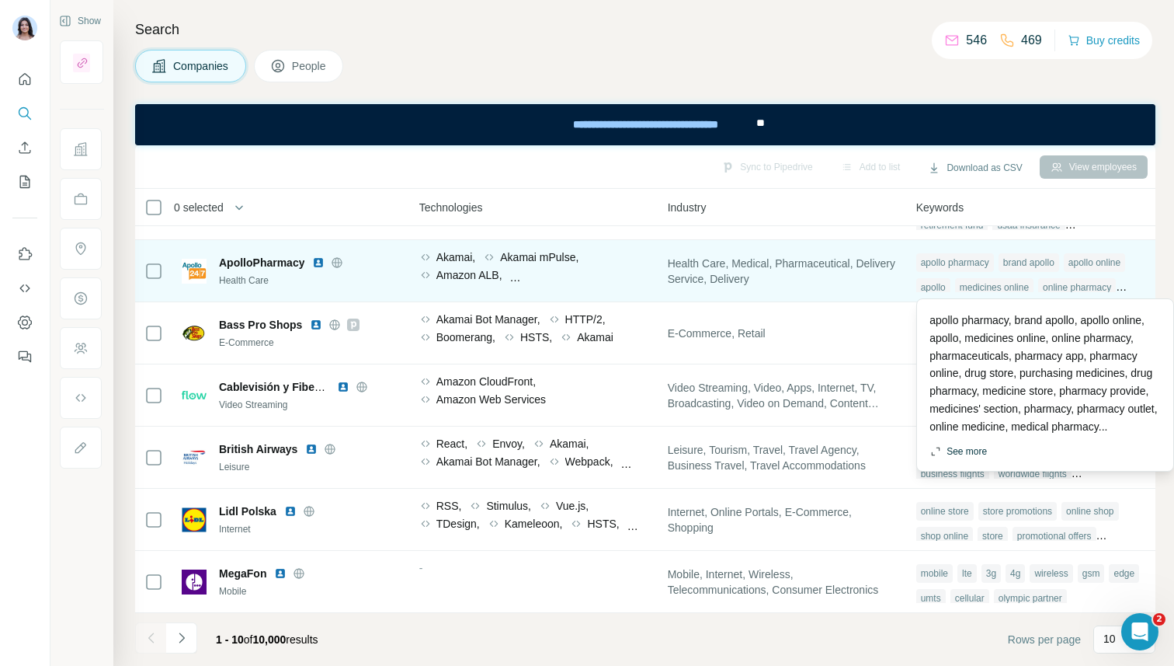
click at [974, 458] on button "See more" at bounding box center [958, 451] width 57 height 14
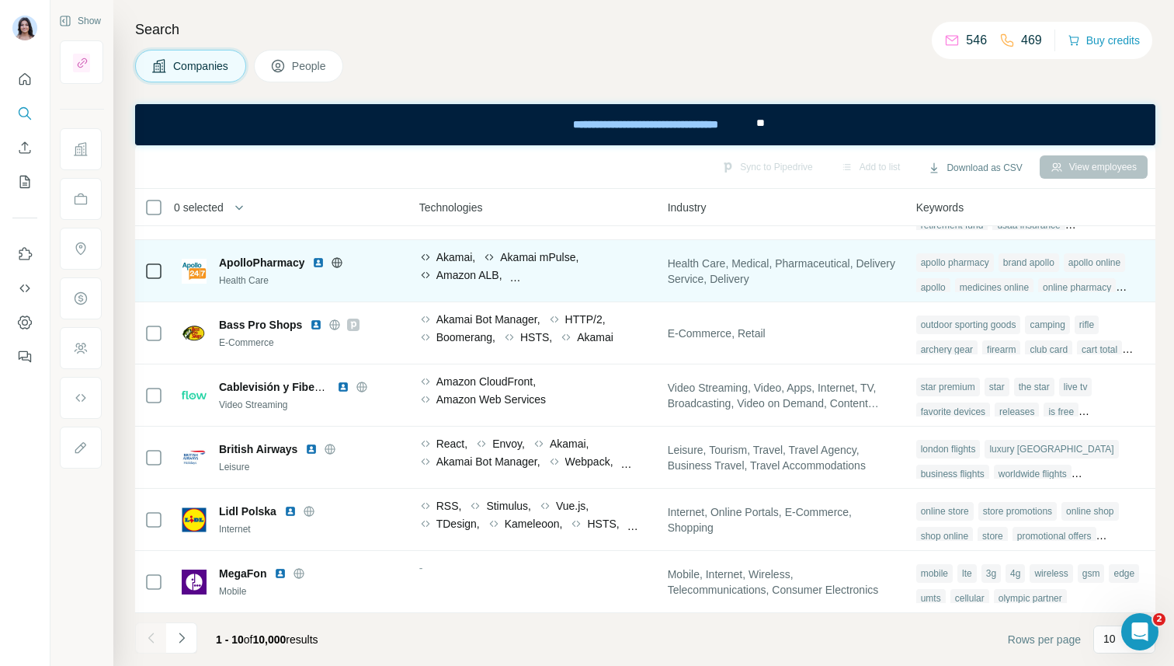
click at [1104, 289] on div "online pharmacy" at bounding box center [1077, 287] width 78 height 19
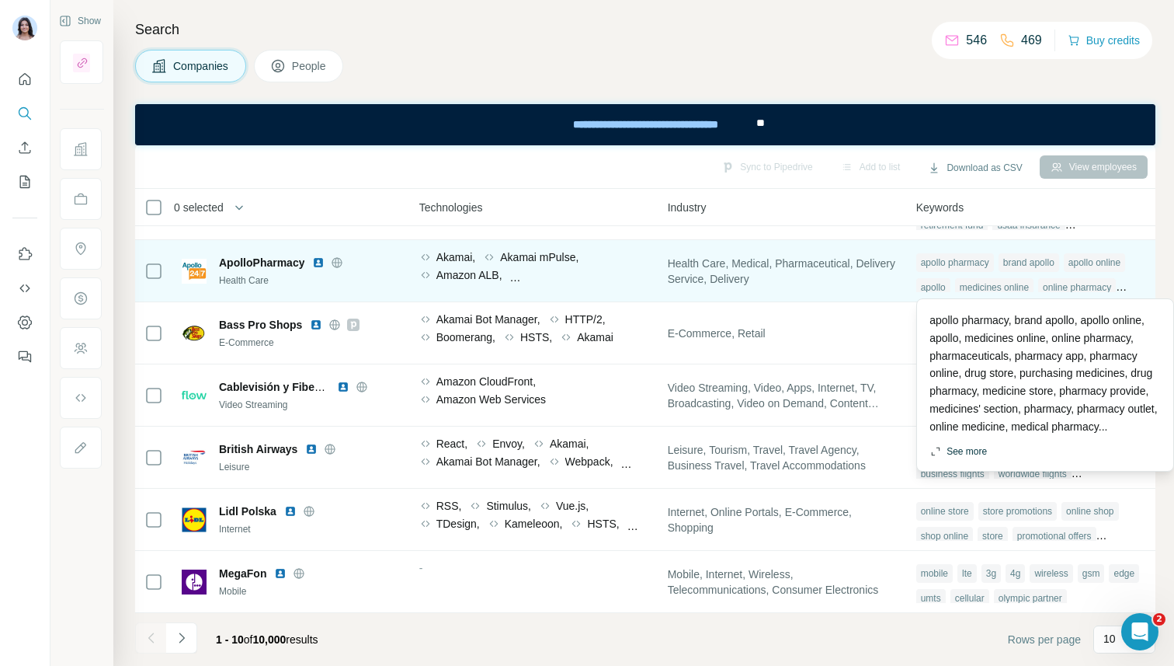
click at [973, 458] on button "See more" at bounding box center [958, 451] width 57 height 14
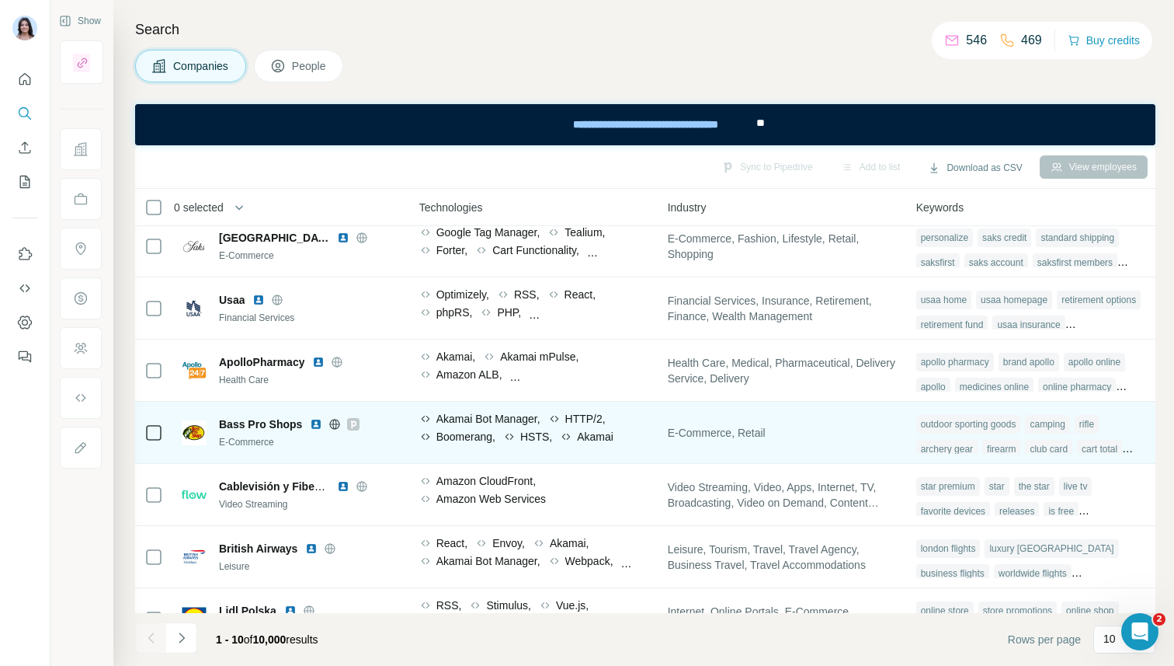
scroll to position [0, 875]
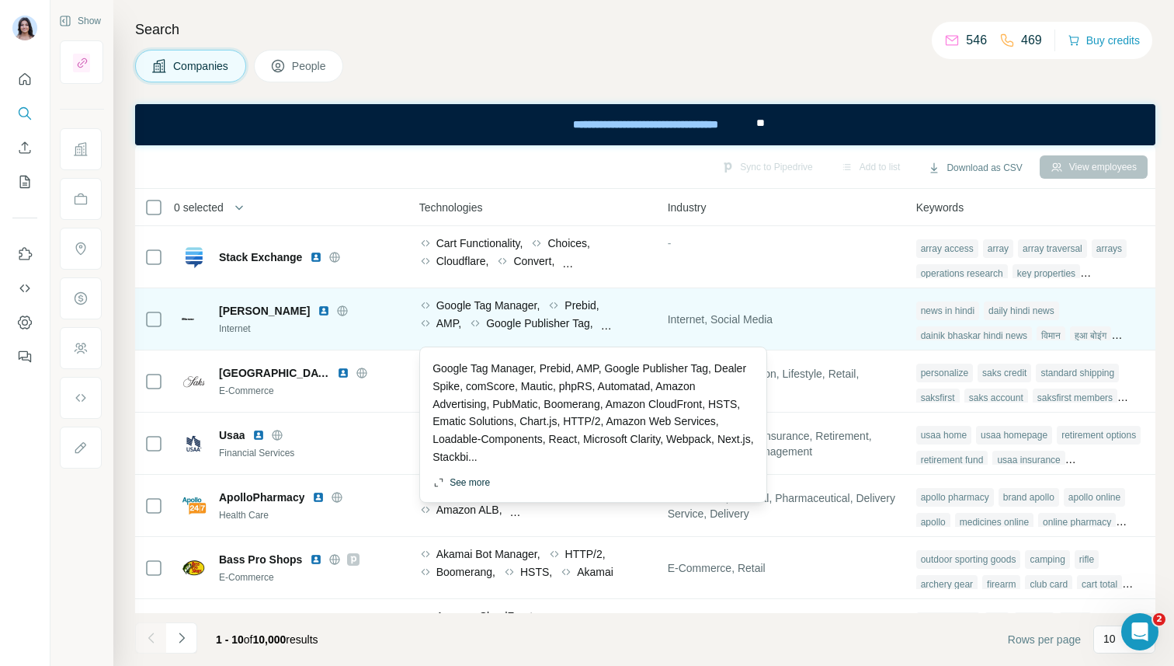
click at [475, 485] on button "See more" at bounding box center [461, 482] width 57 height 14
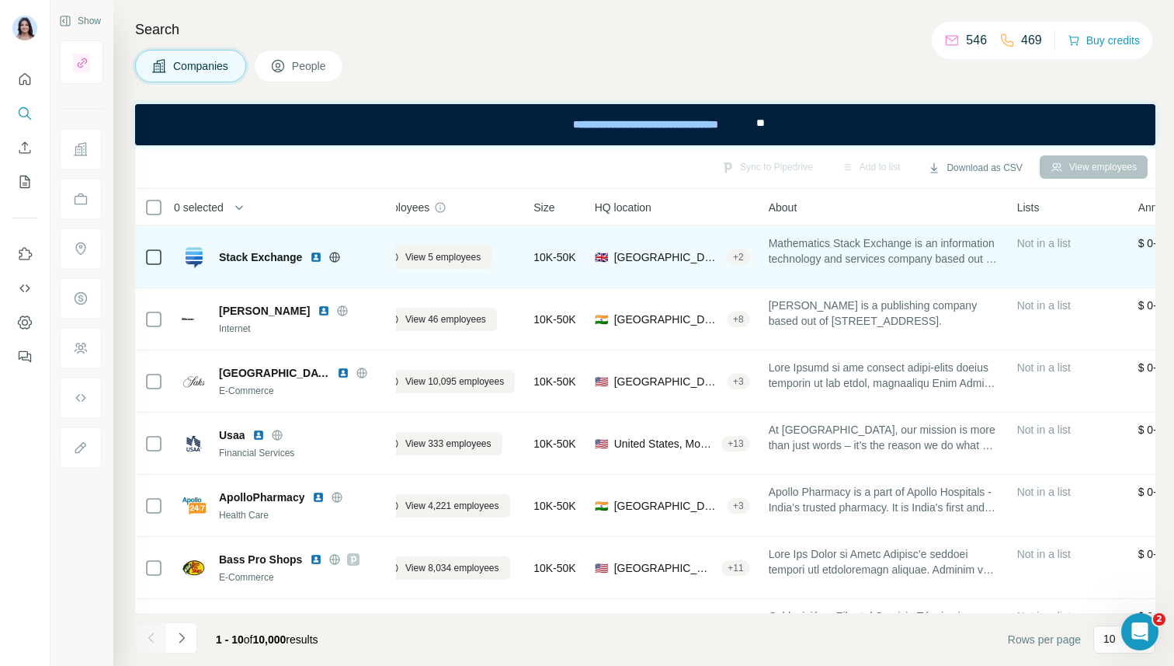
scroll to position [0, 0]
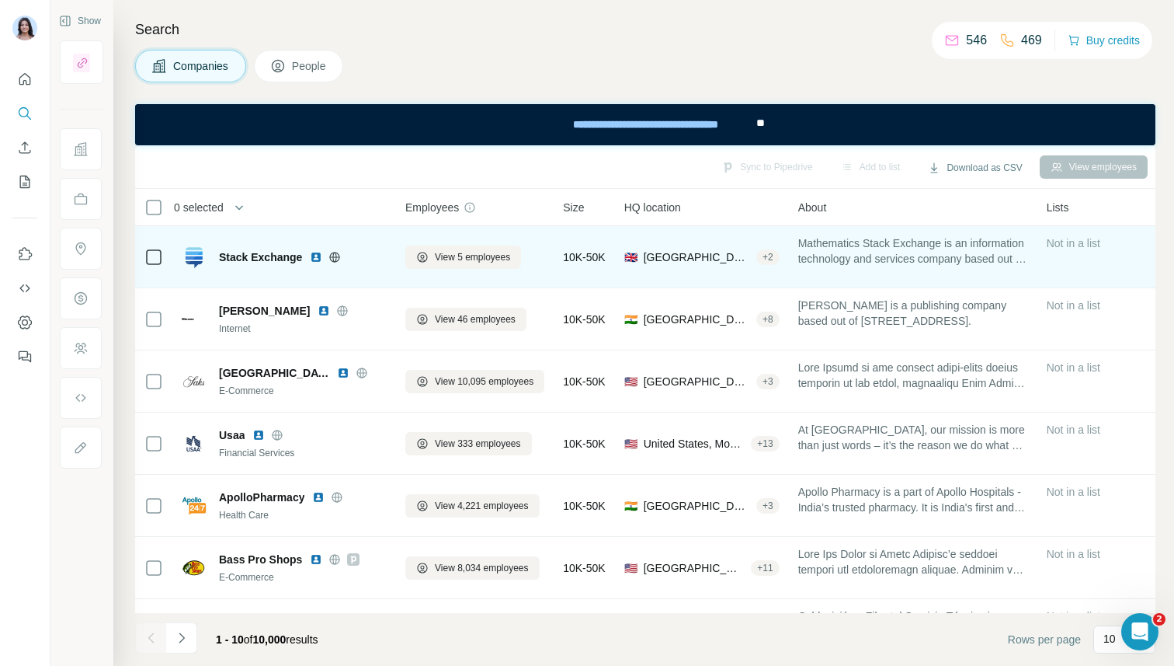
click at [870, 259] on span "Mathematics Stack Exchange is an information technology and services company ba…" at bounding box center [913, 250] width 230 height 31
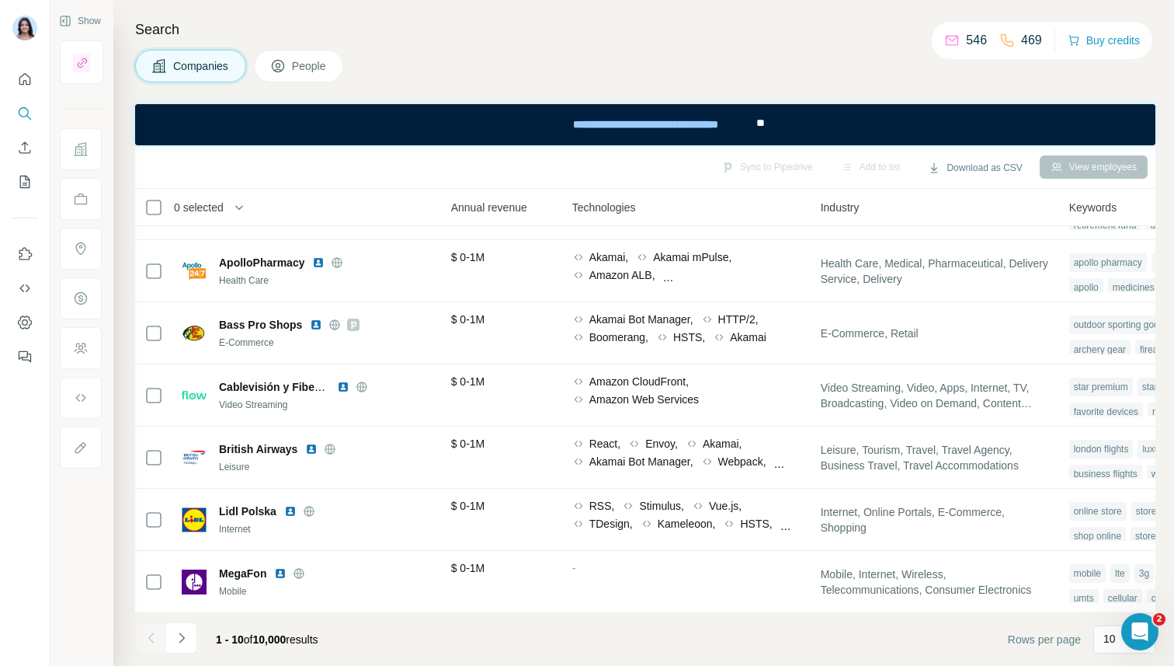
scroll to position [235, 875]
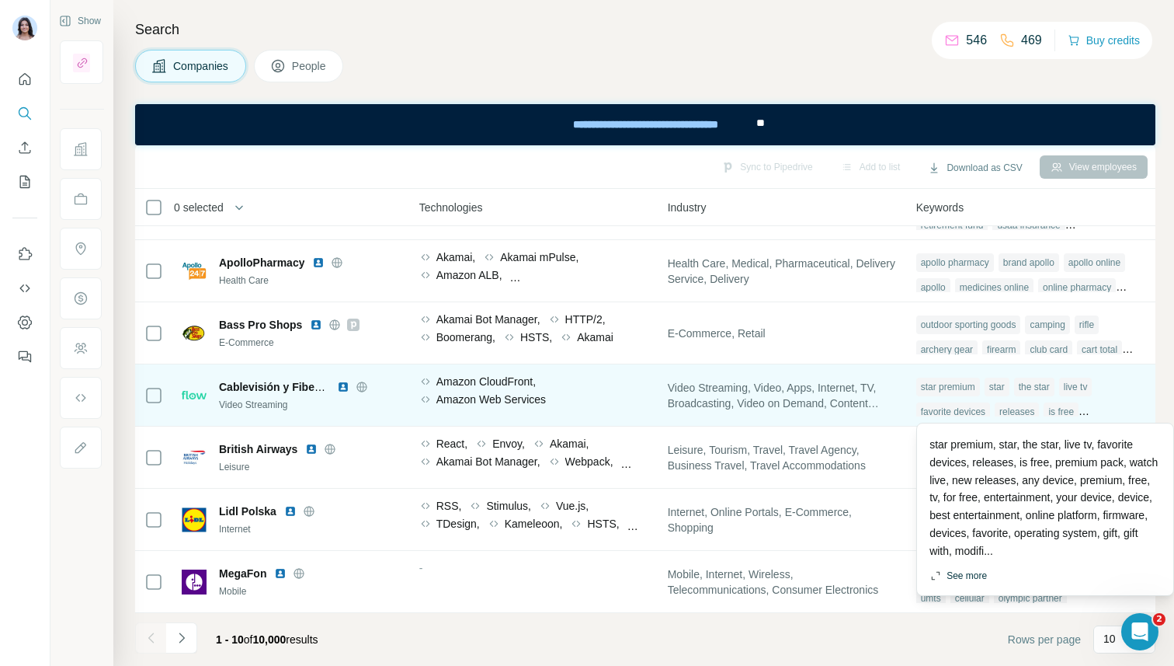
click at [960, 580] on button "See more" at bounding box center [958, 576] width 57 height 14
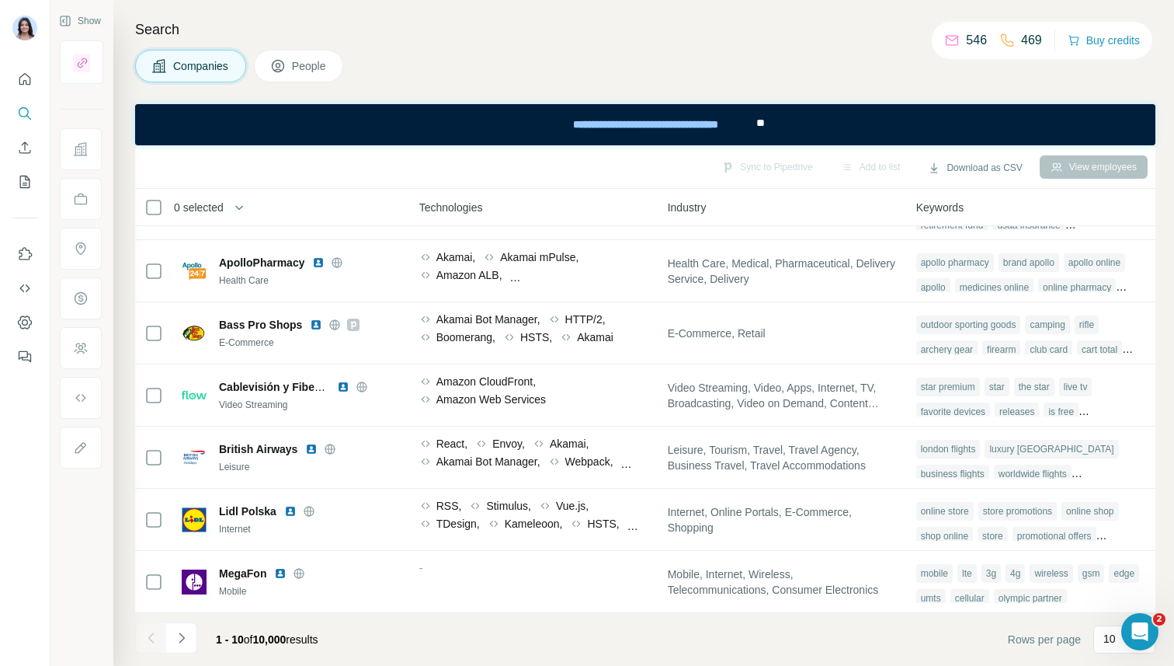
click at [302, 69] on span "People" at bounding box center [310, 66] width 36 height 16
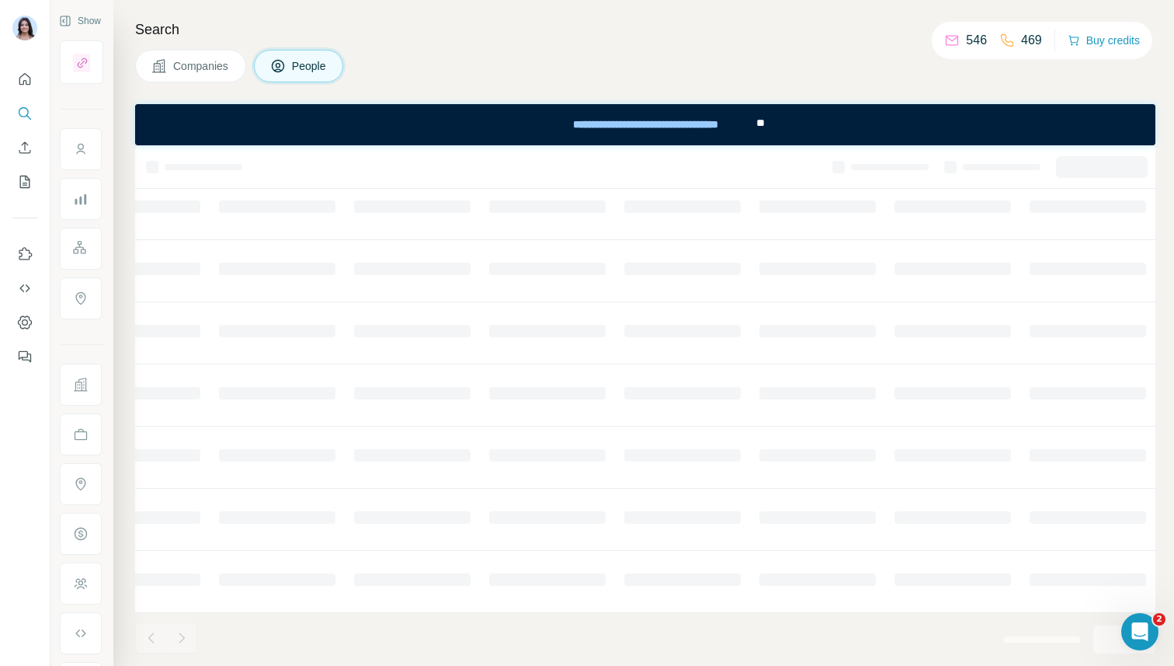
scroll to position [235, 322]
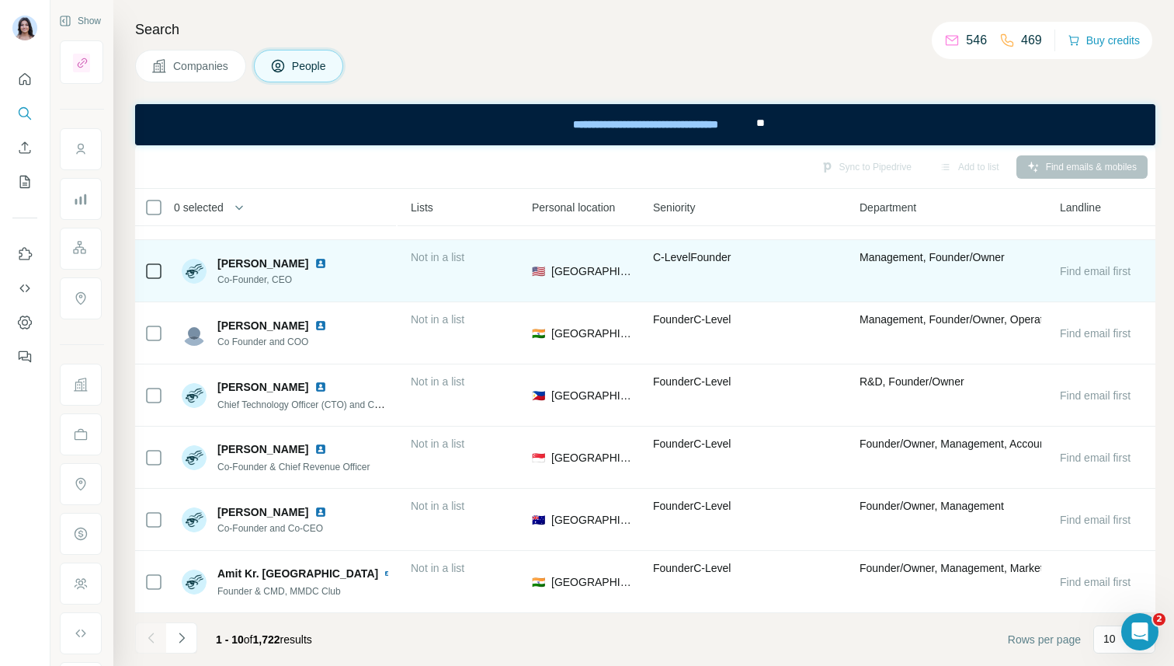
scroll to position [235, 427]
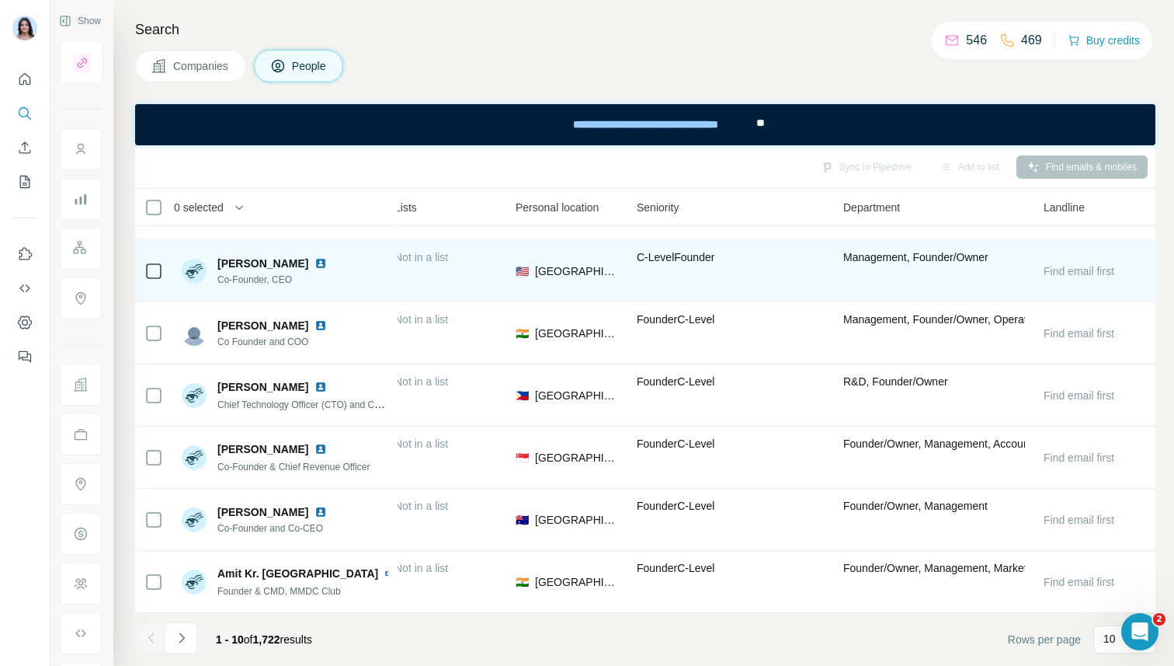
click at [426, 257] on span "Not in a list" at bounding box center [422, 257] width 54 height 12
